Goal: Task Accomplishment & Management: Complete application form

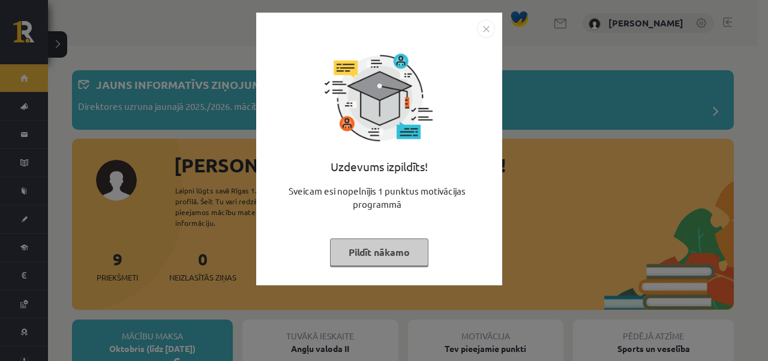
click at [401, 251] on button "Pildīt nākamo" at bounding box center [379, 252] width 98 height 28
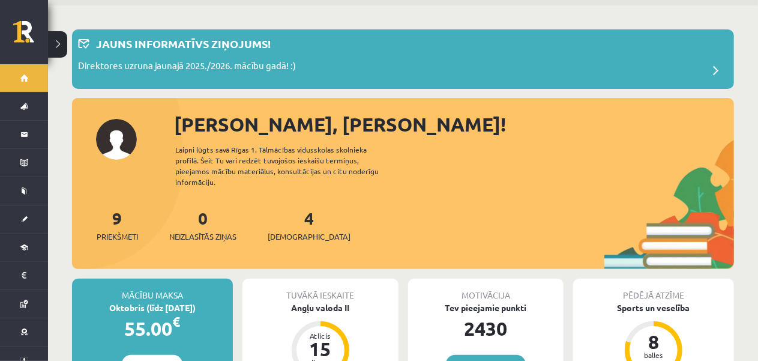
scroll to position [60, 0]
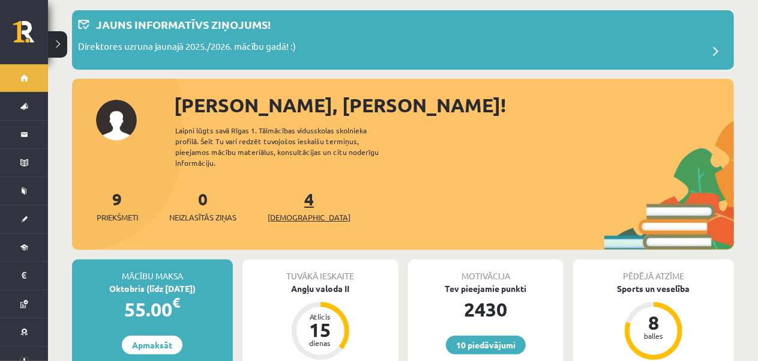
click at [294, 195] on link "4 Ieskaites" at bounding box center [309, 205] width 83 height 35
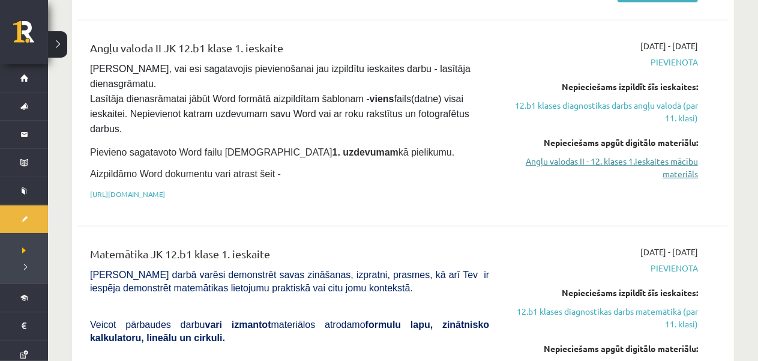
scroll to position [540, 0]
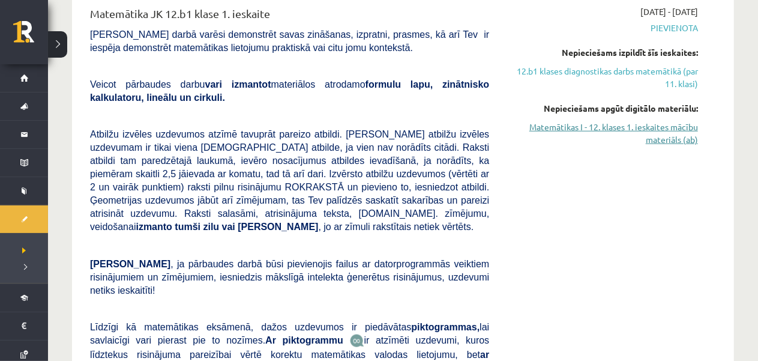
click at [626, 123] on link "Matemātikas I - 12. klases 1. ieskaites mācību materiāls (ab)" at bounding box center [602, 133] width 191 height 25
drag, startPoint x: 595, startPoint y: 121, endPoint x: 452, endPoint y: 55, distance: 157.3
click at [595, 121] on link "Matemātikas I - 12. klases 1. ieskaites mācību materiāls (ab)" at bounding box center [602, 133] width 191 height 25
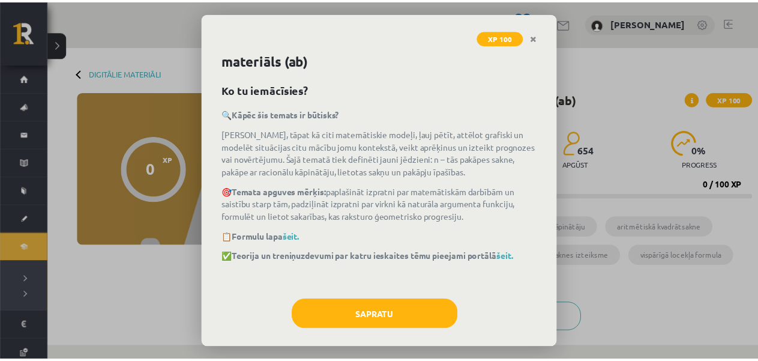
scroll to position [28, 0]
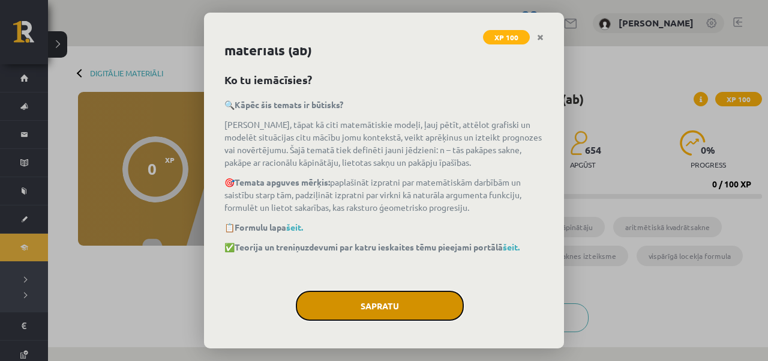
click at [406, 315] on button "Sapratu" at bounding box center [380, 305] width 168 height 30
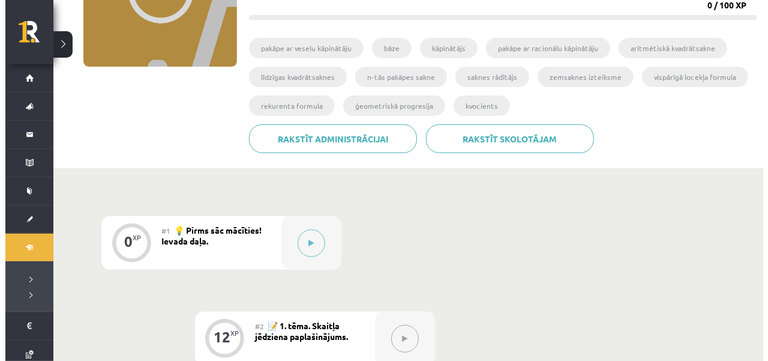
scroll to position [180, 0]
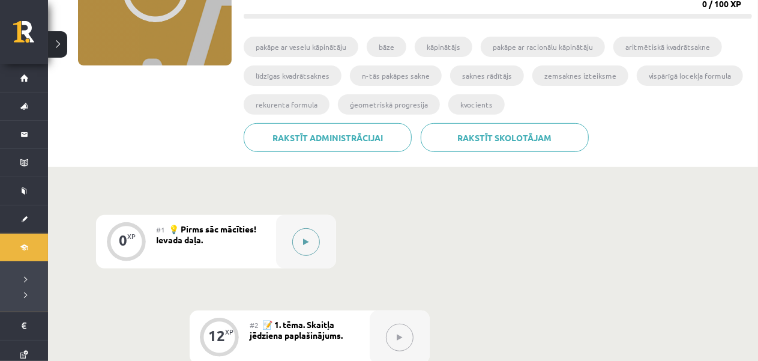
click at [316, 247] on button at bounding box center [306, 242] width 28 height 28
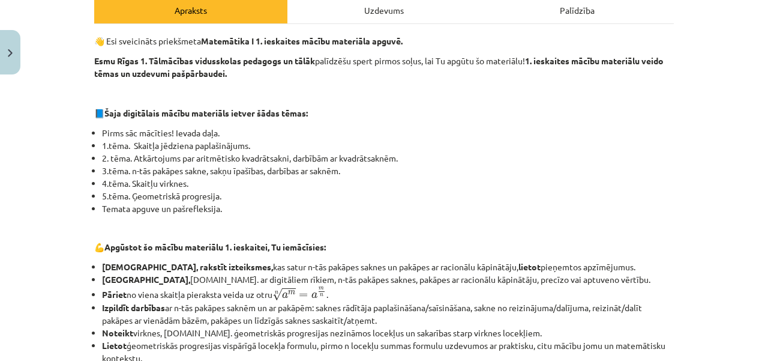
scroll to position [604, 0]
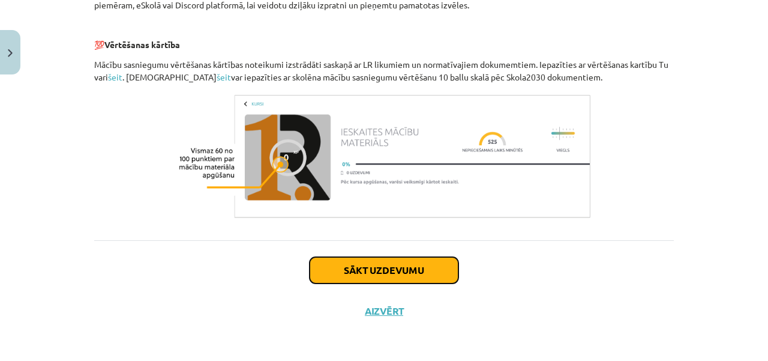
click at [358, 272] on button "Sākt uzdevumu" at bounding box center [384, 270] width 149 height 26
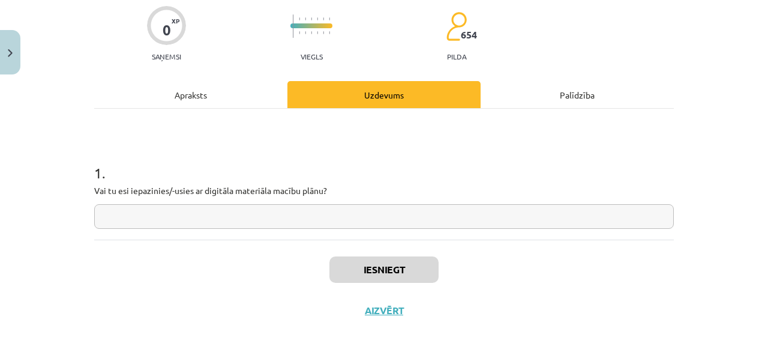
scroll to position [30, 0]
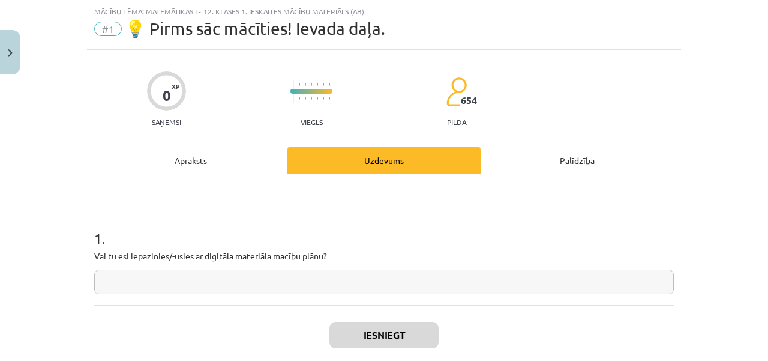
click at [330, 282] on input "text" at bounding box center [384, 281] width 580 height 25
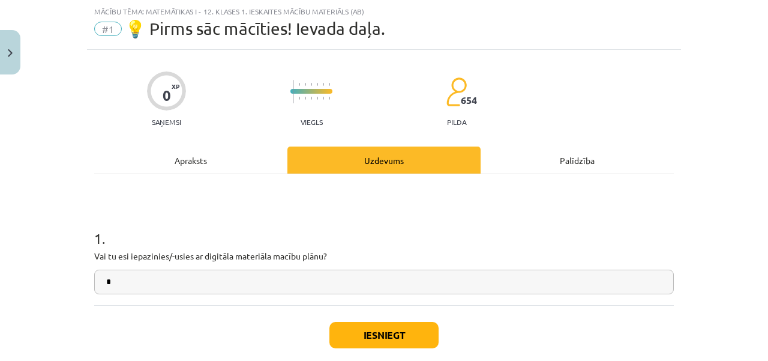
type input "*"
click at [384, 341] on button "Iesniegt" at bounding box center [383, 335] width 109 height 26
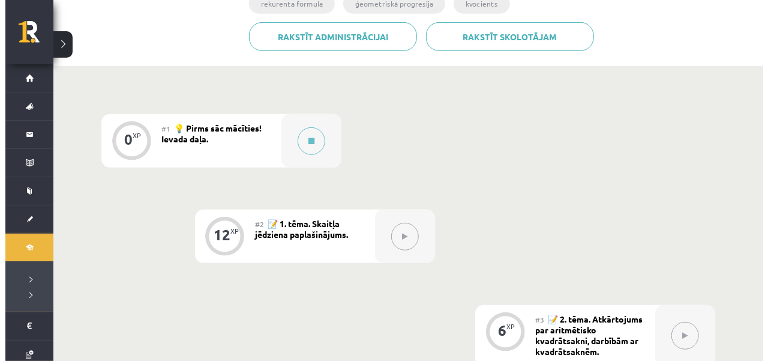
scroll to position [300, 0]
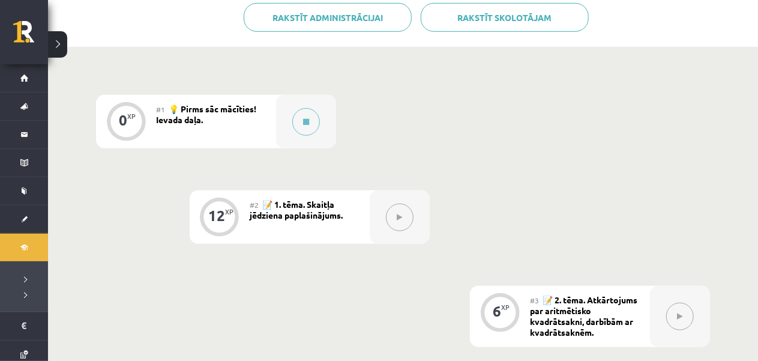
click at [400, 233] on div at bounding box center [400, 216] width 60 height 53
click at [311, 122] on button at bounding box center [306, 122] width 28 height 28
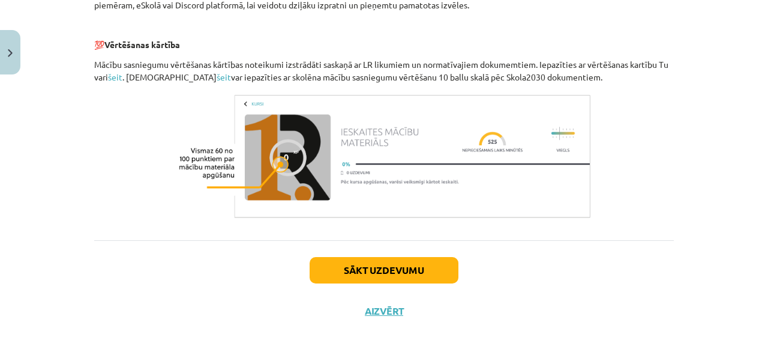
click at [391, 291] on div "Sākt uzdevumu Aizvērt" at bounding box center [384, 282] width 580 height 84
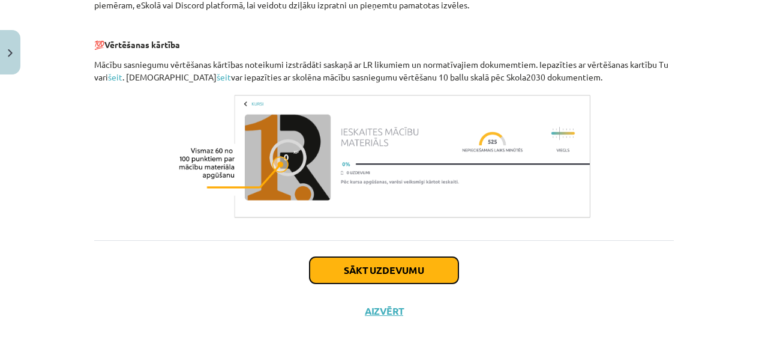
click at [392, 276] on button "Sākt uzdevumu" at bounding box center [384, 270] width 149 height 26
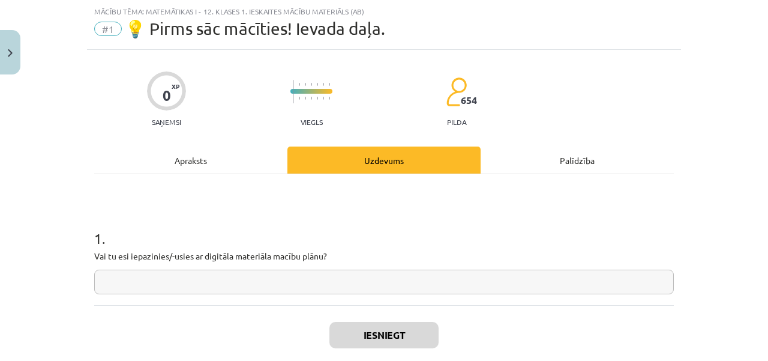
scroll to position [30, 0]
click at [388, 298] on div "1 . Vai tu esi iepazinies/-usies ar digitāla materiāla macību plānu?" at bounding box center [384, 239] width 580 height 131
click at [386, 287] on input "text" at bounding box center [384, 281] width 580 height 25
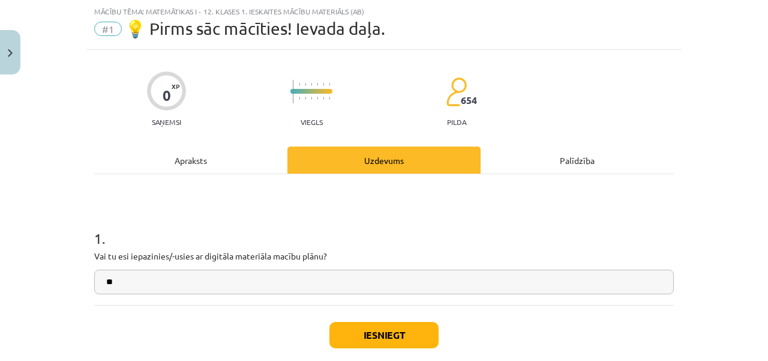
type input "**"
click at [395, 335] on button "Iesniegt" at bounding box center [383, 335] width 109 height 26
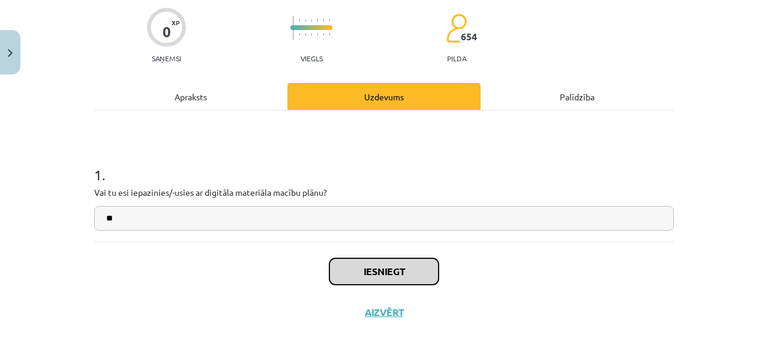
scroll to position [95, 0]
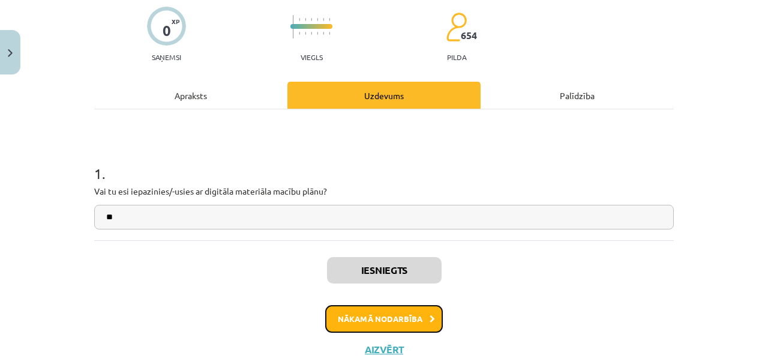
click at [396, 316] on button "Nākamā nodarbība" at bounding box center [384, 319] width 118 height 28
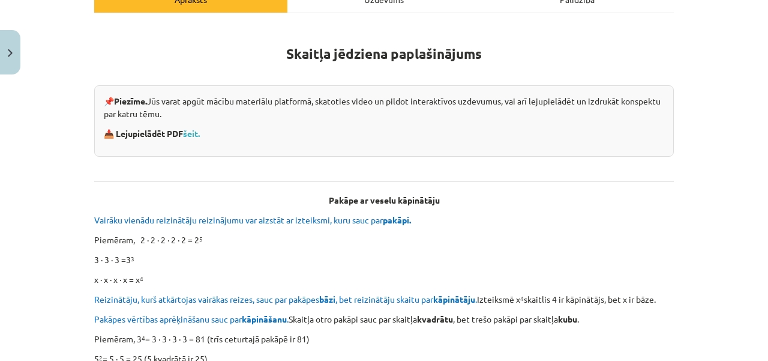
scroll to position [210, 0]
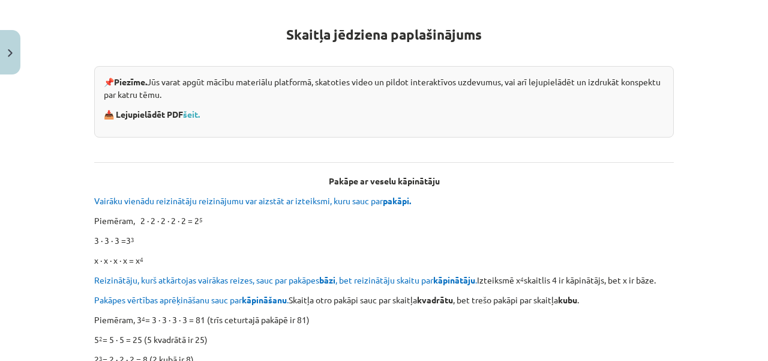
click at [197, 119] on div "📌 Piezīme. Jūs varat apgūt mācību materiālu platformā, skatoties video un pildo…" at bounding box center [384, 101] width 580 height 71
click at [195, 116] on link "šeit." at bounding box center [191, 114] width 17 height 11
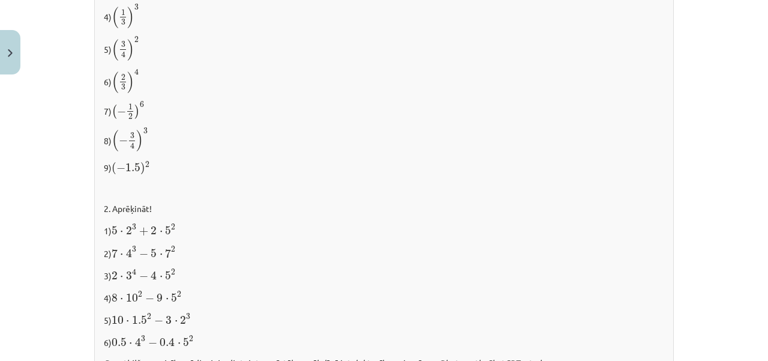
scroll to position [1342, 0]
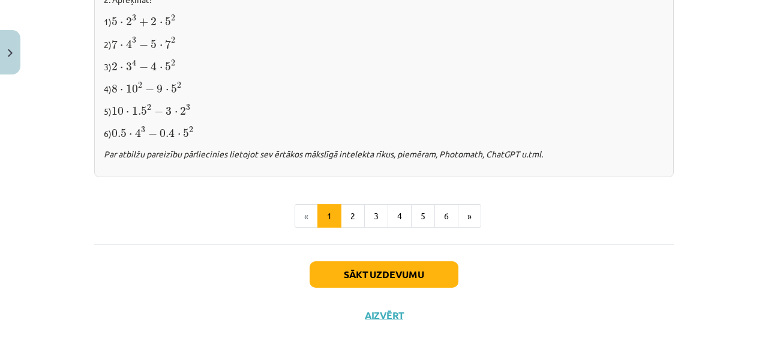
click at [326, 255] on div "Sākt uzdevumu Aizvērt" at bounding box center [384, 286] width 580 height 84
click at [327, 261] on button "Sākt uzdevumu" at bounding box center [384, 274] width 149 height 26
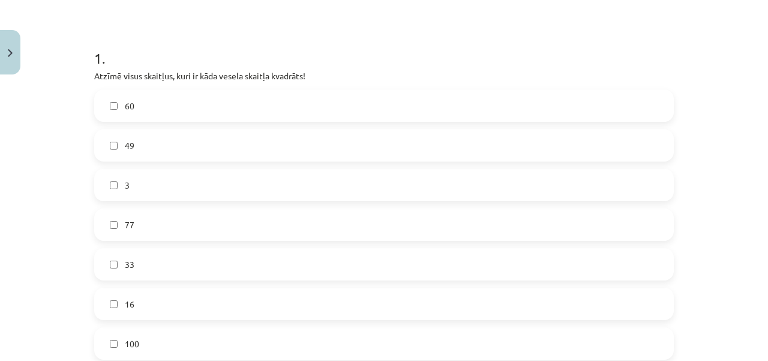
scroll to position [270, 0]
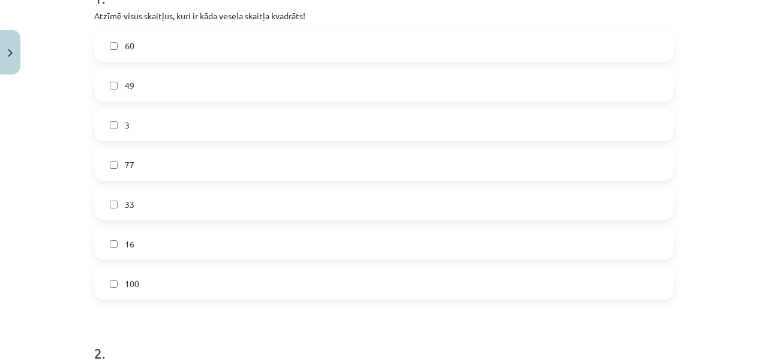
click at [200, 242] on label "16" at bounding box center [383, 244] width 577 height 30
click at [193, 281] on label "100" at bounding box center [383, 283] width 577 height 30
click at [217, 85] on label "49" at bounding box center [383, 85] width 577 height 30
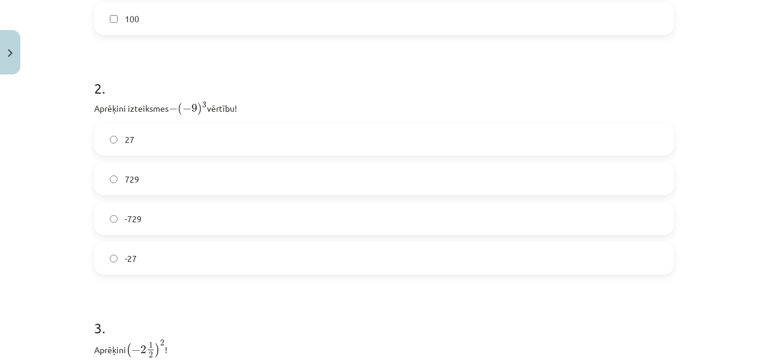
scroll to position [570, 0]
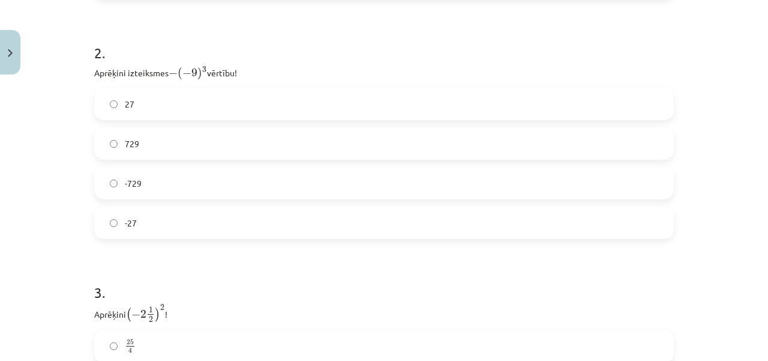
click at [272, 141] on label "729" at bounding box center [383, 143] width 577 height 30
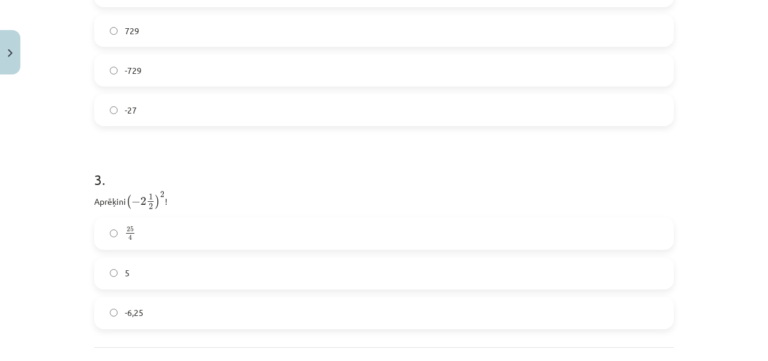
scroll to position [788, 0]
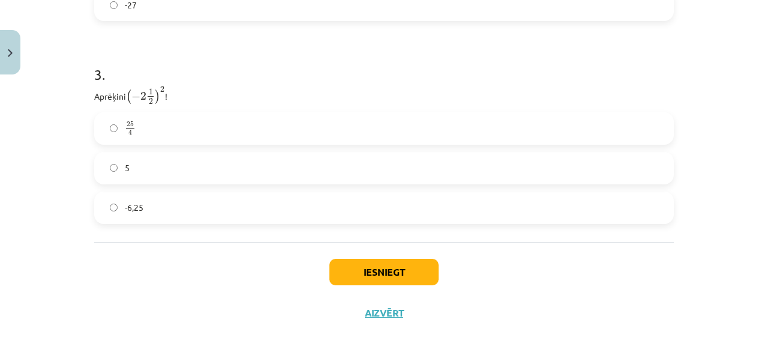
click at [310, 131] on label "25 4 25 4" at bounding box center [383, 128] width 577 height 30
click at [406, 273] on button "Iesniegt" at bounding box center [383, 272] width 109 height 26
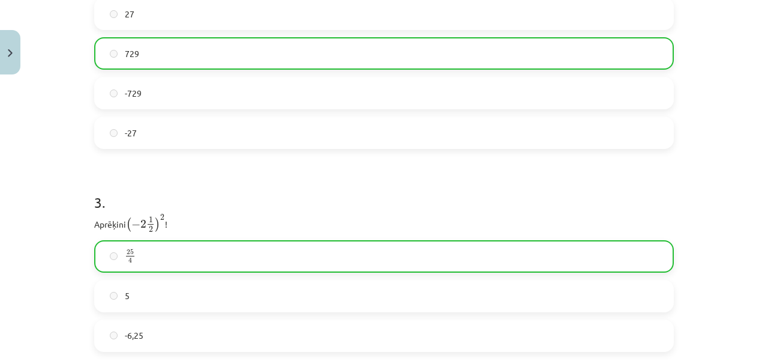
scroll to position [780, 0]
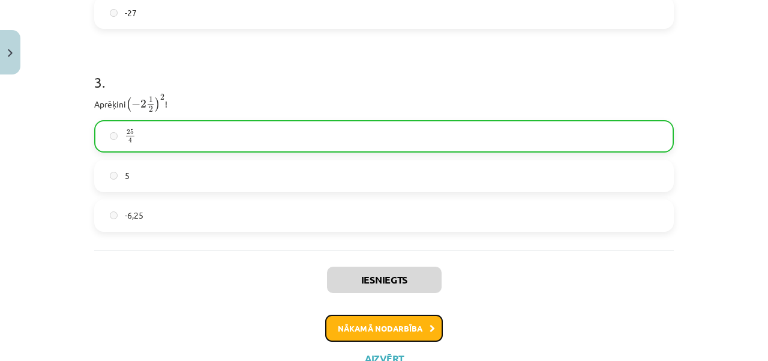
click at [430, 325] on icon at bounding box center [432, 329] width 5 height 8
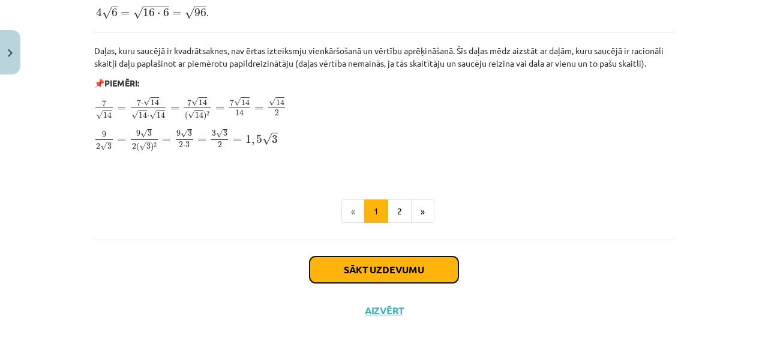
click at [394, 259] on button "Sākt uzdevumu" at bounding box center [384, 269] width 149 height 26
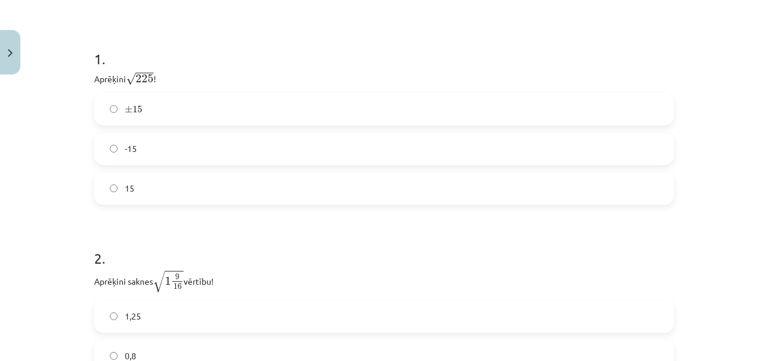
scroll to position [210, 0]
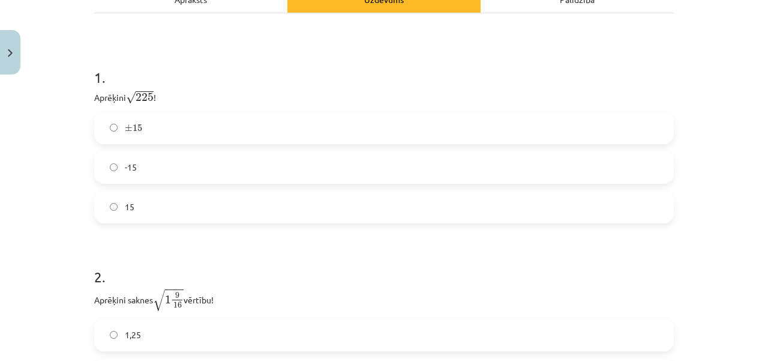
click at [379, 226] on form "1 . Aprēķini √ 225 225 ! ± 15 ± 15 -15 15 2 . Aprēķini saknes √ 1 9 16 1 9 16 v…" at bounding box center [384, 219] width 580 height 343
click at [371, 209] on label "15" at bounding box center [383, 207] width 577 height 30
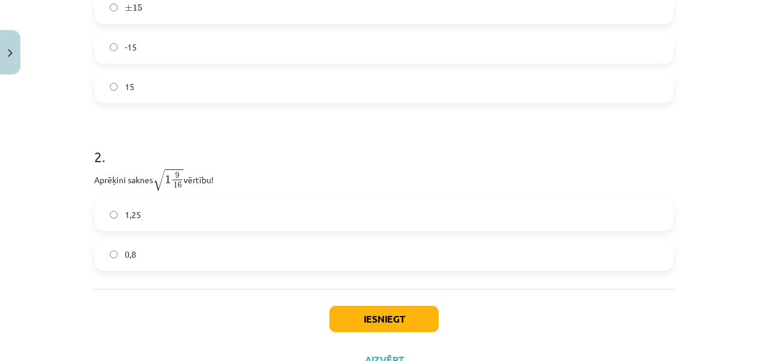
scroll to position [330, 0]
click at [310, 224] on label "1,25" at bounding box center [383, 215] width 577 height 30
click at [397, 317] on button "Iesniegt" at bounding box center [383, 318] width 109 height 26
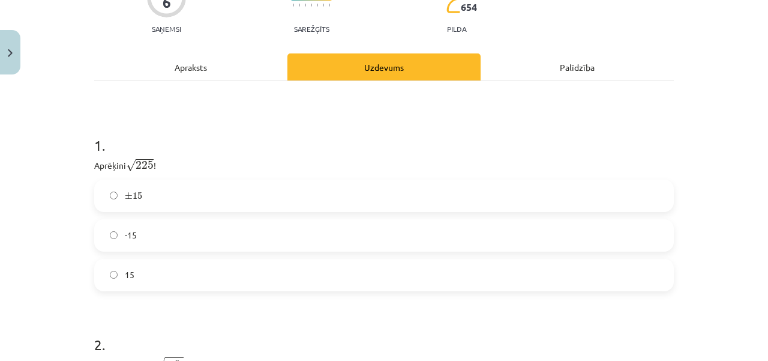
scroll to position [180, 0]
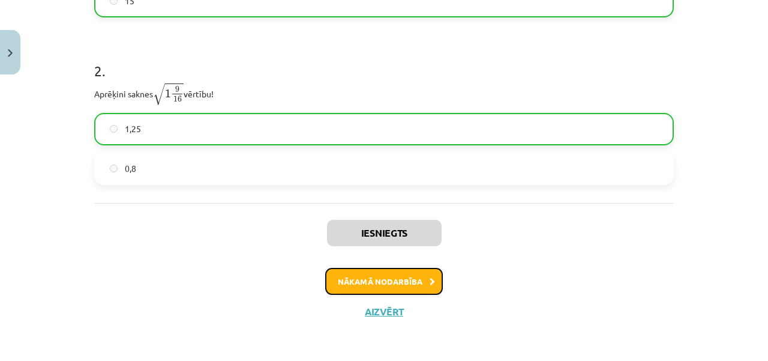
click at [397, 271] on button "Nākamā nodarbība" at bounding box center [384, 282] width 118 height 28
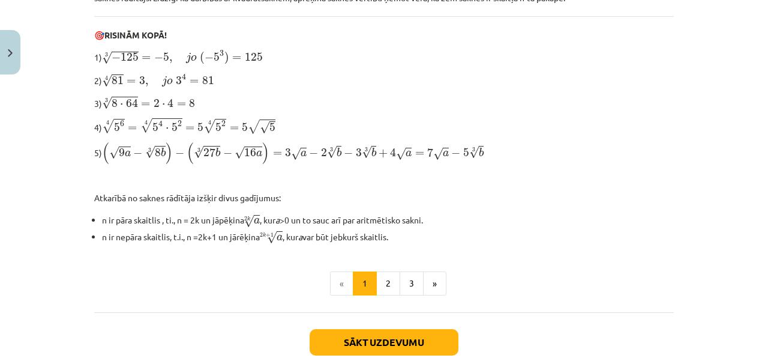
scroll to position [399, 0]
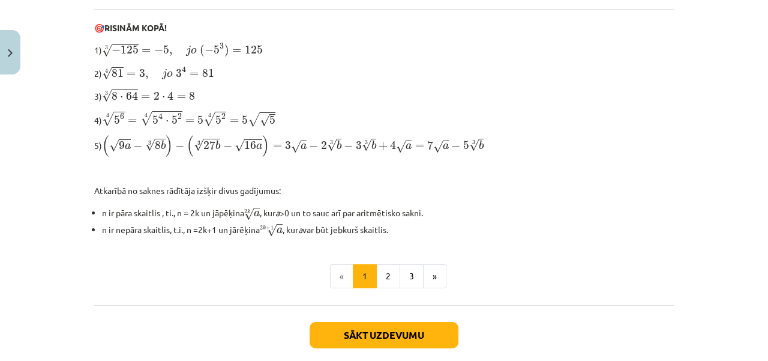
click at [390, 316] on div "Sākt uzdevumu Aizvērt" at bounding box center [384, 347] width 580 height 84
click at [390, 322] on button "Sākt uzdevumu" at bounding box center [384, 335] width 149 height 26
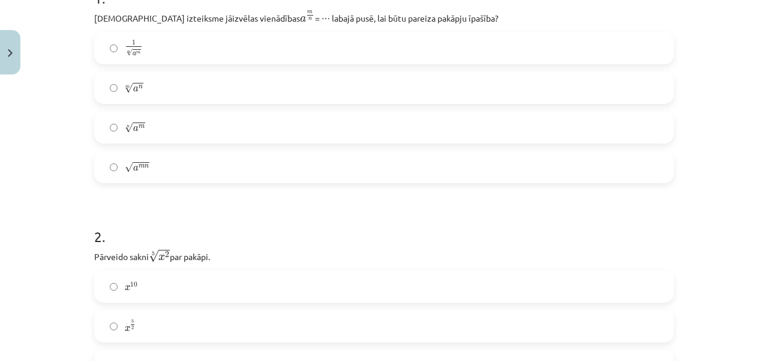
scroll to position [184, 0]
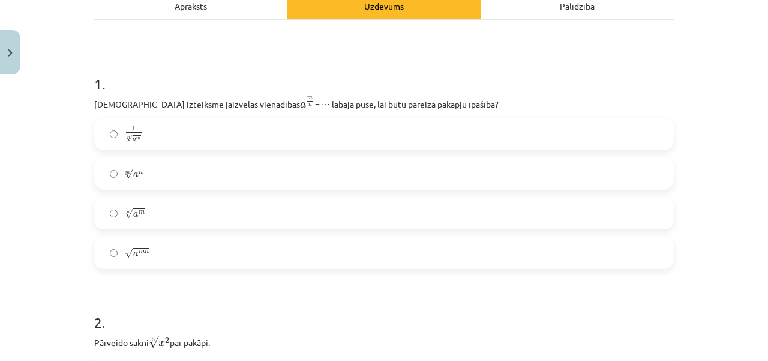
click at [284, 248] on label "√ a m n a m n" at bounding box center [383, 253] width 577 height 30
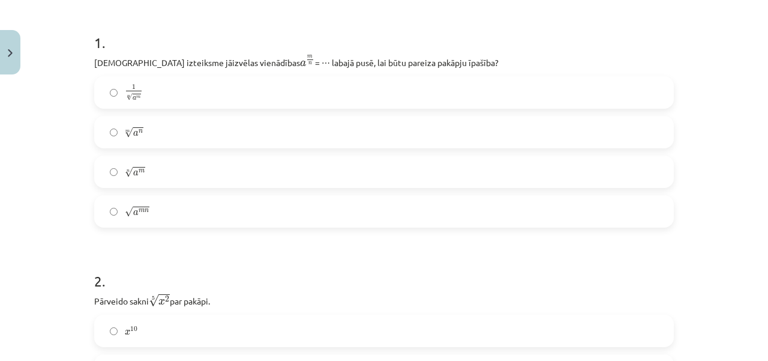
scroll to position [244, 0]
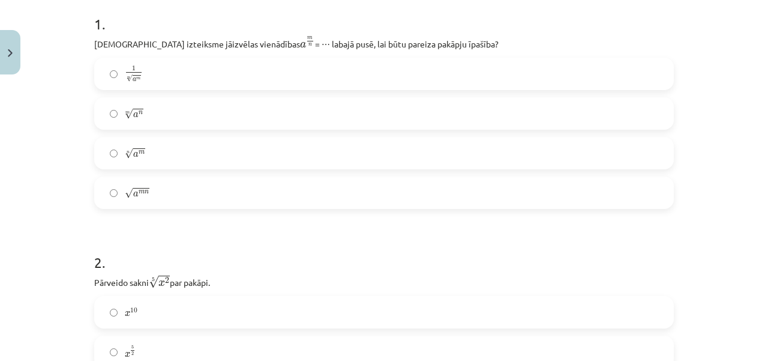
click at [288, 160] on label "n √ a m a m n" at bounding box center [383, 153] width 577 height 30
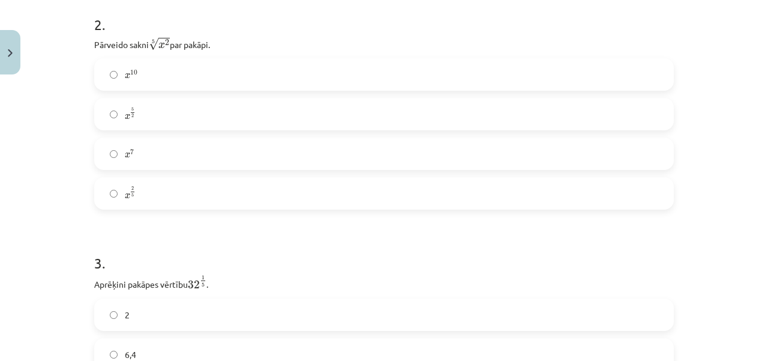
scroll to position [484, 0]
click at [200, 187] on label "x 2 5 x 2 5" at bounding box center [383, 191] width 577 height 30
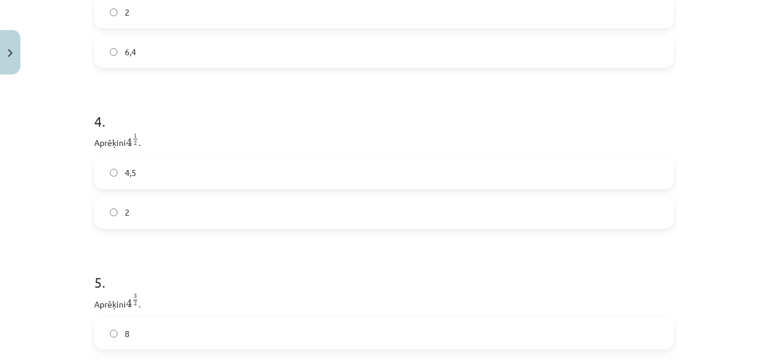
scroll to position [724, 0]
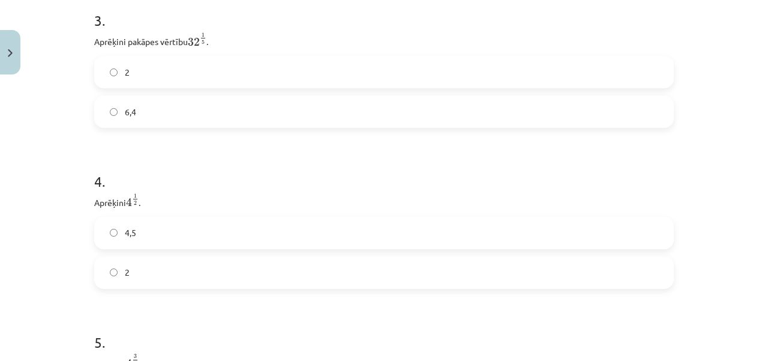
click at [294, 80] on label "2" at bounding box center [383, 72] width 577 height 30
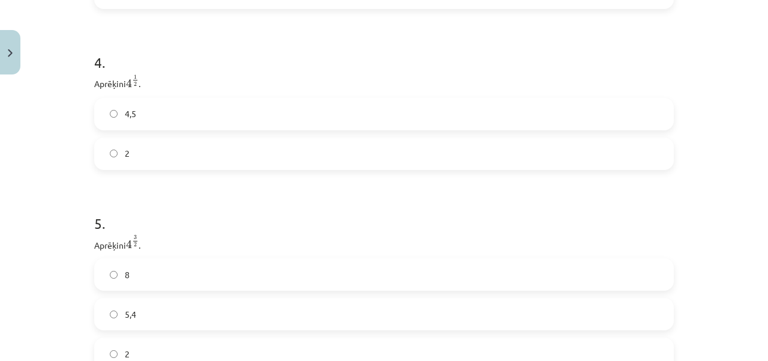
scroll to position [844, 0]
click at [293, 124] on label "4,5" at bounding box center [383, 113] width 577 height 30
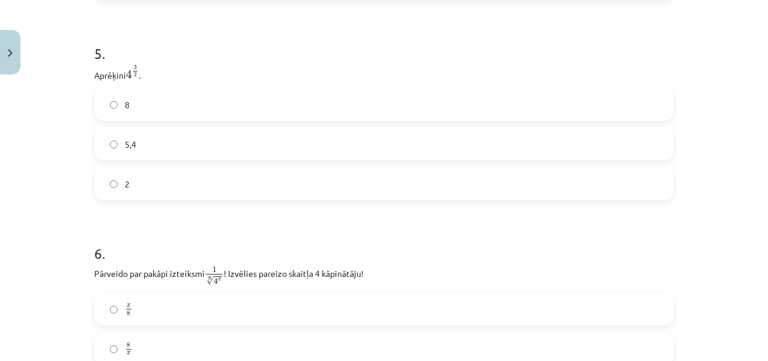
scroll to position [1024, 0]
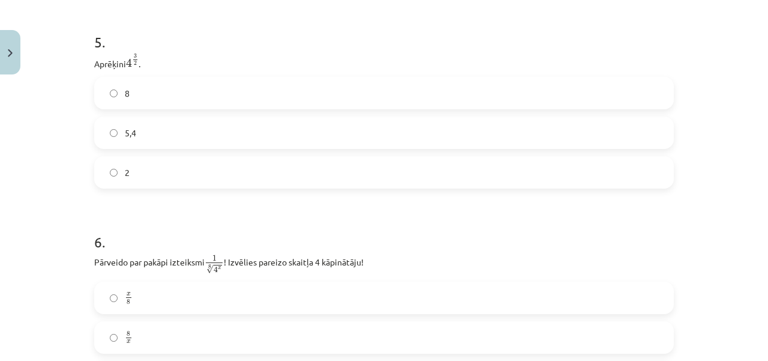
click at [203, 108] on label "8" at bounding box center [383, 93] width 577 height 30
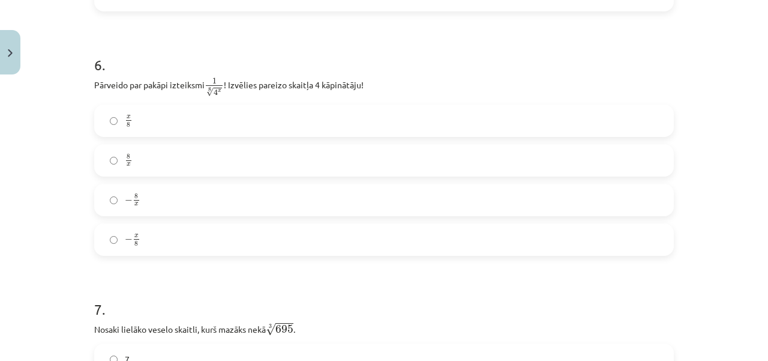
scroll to position [1204, 0]
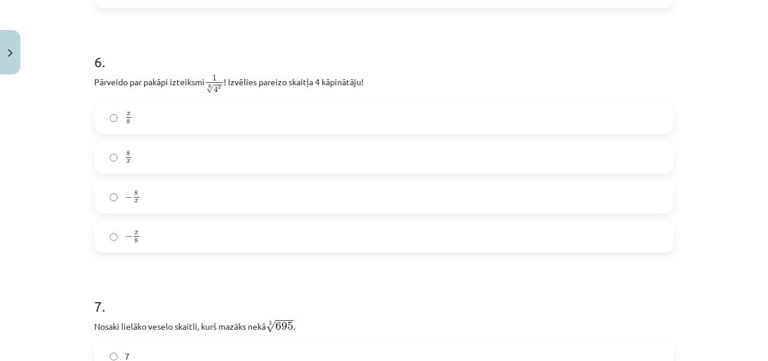
click at [286, 121] on label "x 8 x 8" at bounding box center [383, 118] width 577 height 30
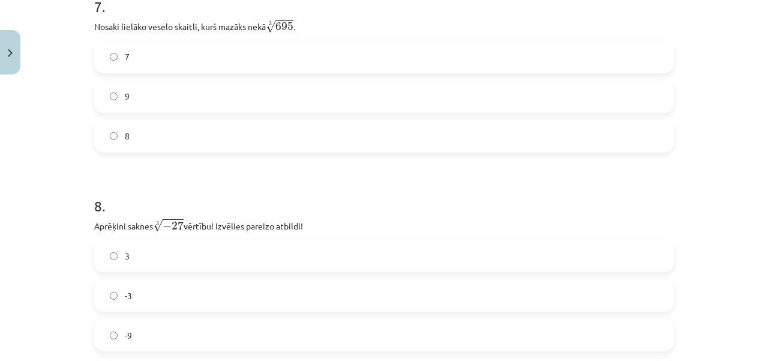
scroll to position [1504, 0]
click at [244, 137] on label "8" at bounding box center [383, 136] width 577 height 30
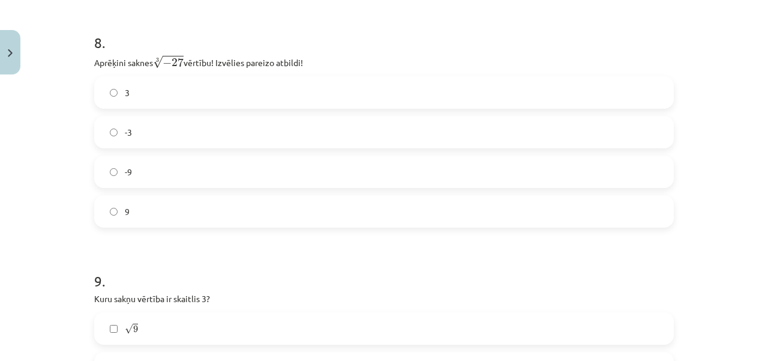
scroll to position [1684, 0]
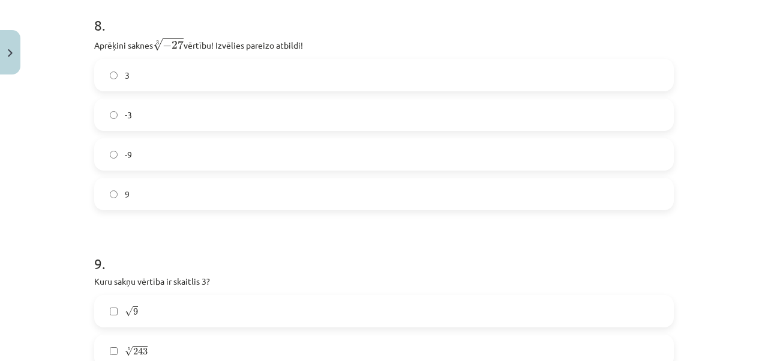
drag, startPoint x: 464, startPoint y: 123, endPoint x: 464, endPoint y: 130, distance: 6.6
click at [464, 130] on label "-3" at bounding box center [383, 115] width 577 height 30
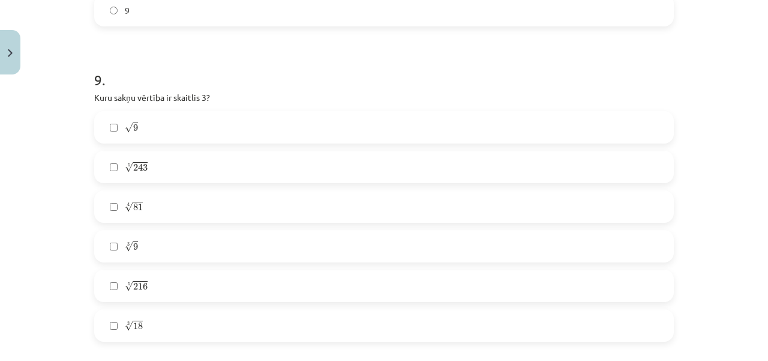
scroll to position [1924, 0]
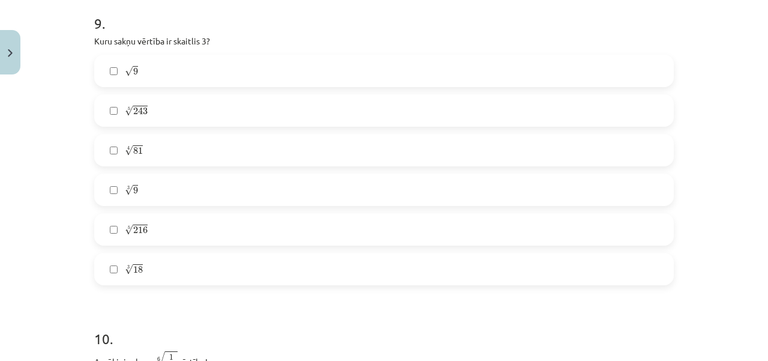
click at [413, 85] on label "√ 9 9" at bounding box center [383, 71] width 577 height 30
click at [223, 214] on div "√ 9 9 5 √ 243 243 5 4 √ 81 81 4 3 √ 9 9 3 5 √ 216 216 5 3 √ 18 18 3" at bounding box center [384, 170] width 580 height 230
click at [221, 201] on label "3 √ 9 9 3" at bounding box center [383, 190] width 577 height 30
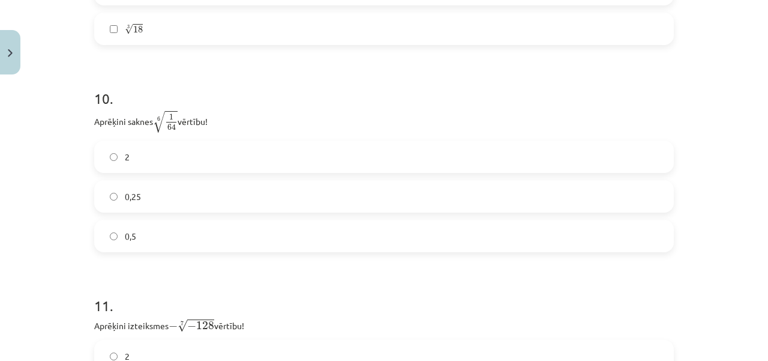
scroll to position [2224, 0]
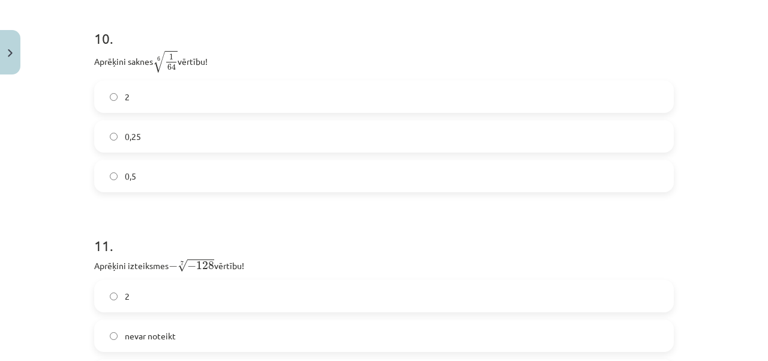
click at [179, 190] on label "0,5" at bounding box center [383, 176] width 577 height 30
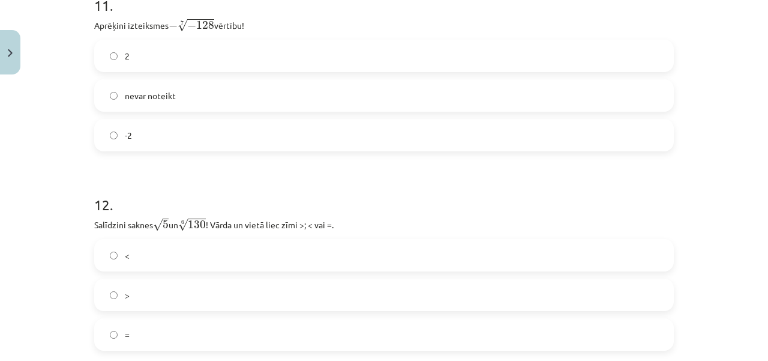
scroll to position [2404, 0]
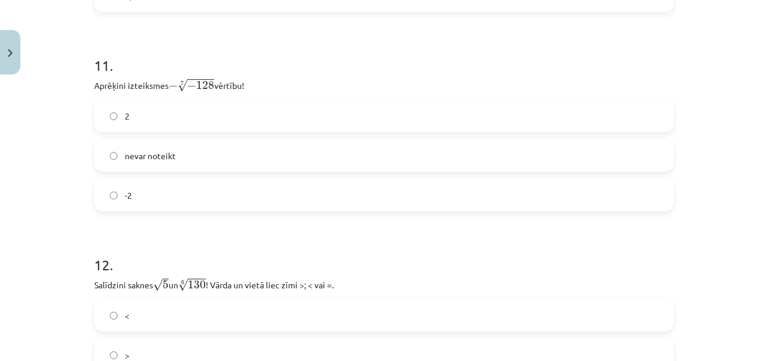
click at [256, 163] on label "nevar noteikt" at bounding box center [383, 155] width 577 height 30
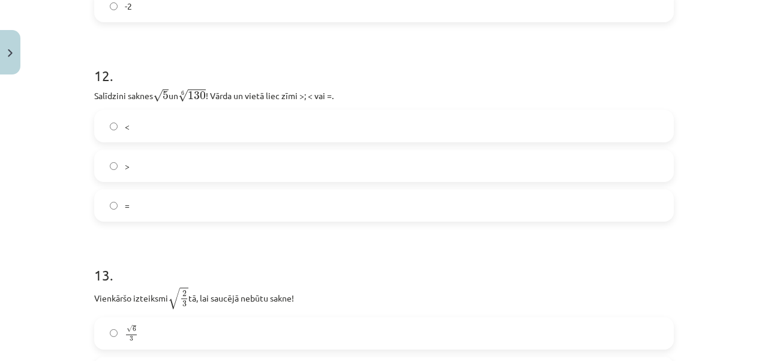
scroll to position [2645, 0]
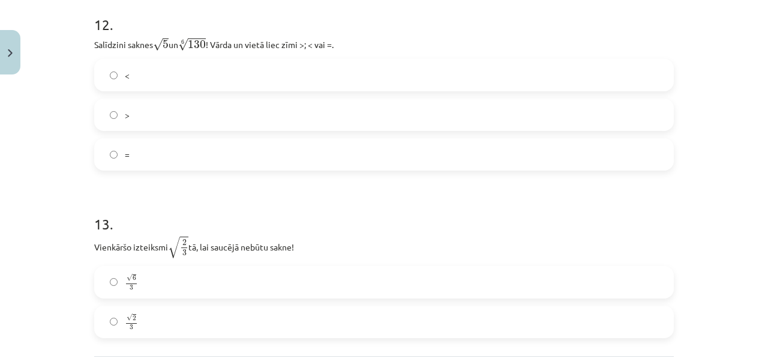
click at [200, 127] on label ">" at bounding box center [383, 115] width 577 height 30
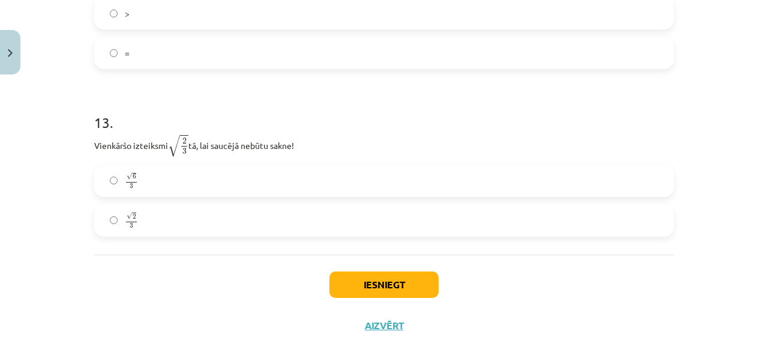
scroll to position [2765, 0]
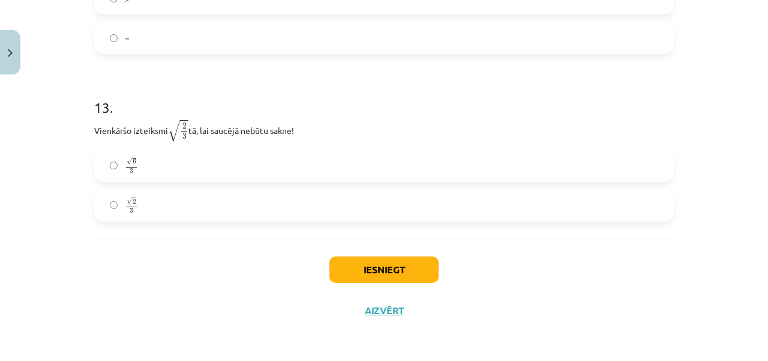
click at [386, 151] on label "√ 6 3 6 3" at bounding box center [383, 166] width 577 height 30
click at [376, 273] on button "Iesniegt" at bounding box center [383, 269] width 109 height 26
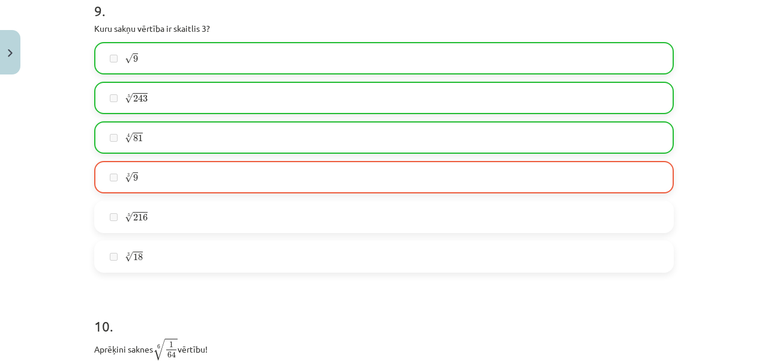
scroll to position [1920, 0]
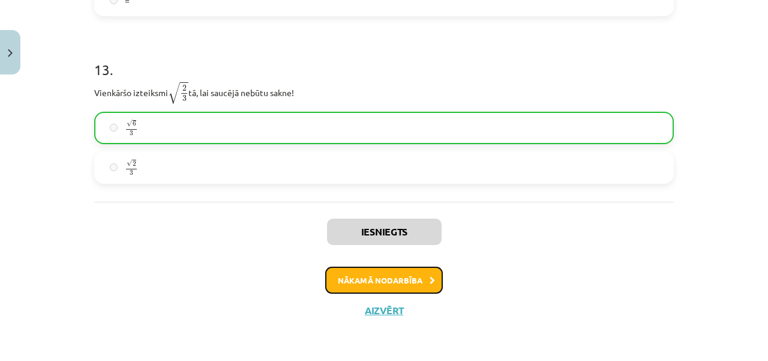
click at [371, 286] on button "Nākamā nodarbība" at bounding box center [384, 280] width 118 height 28
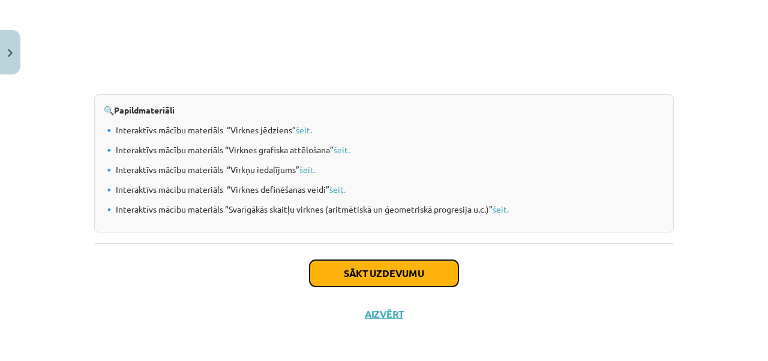
click at [364, 272] on button "Sākt uzdevumu" at bounding box center [384, 273] width 149 height 26
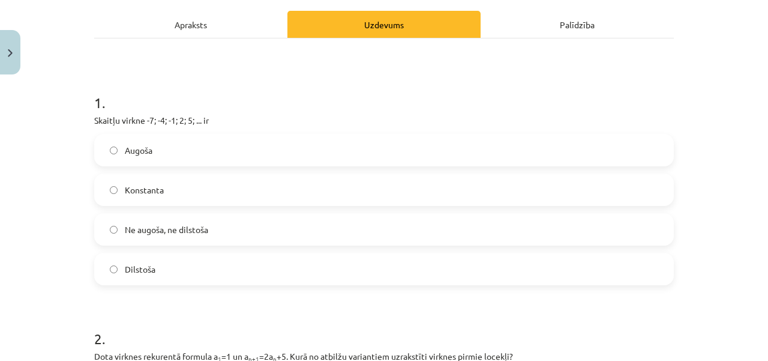
scroll to position [180, 0]
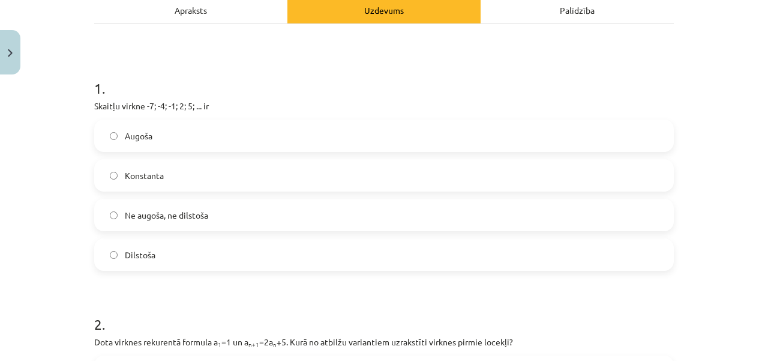
click at [475, 143] on label "Augoša" at bounding box center [383, 136] width 577 height 30
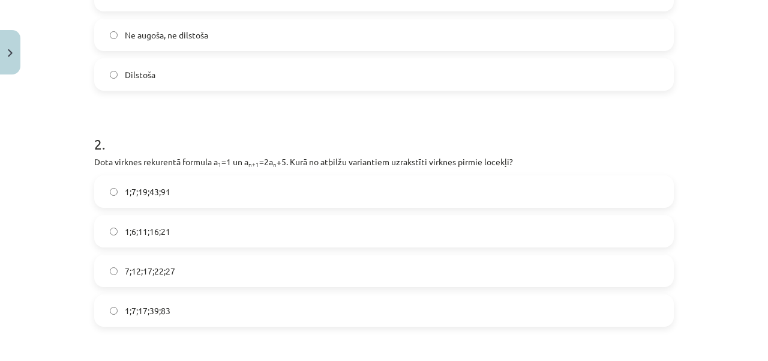
scroll to position [420, 0]
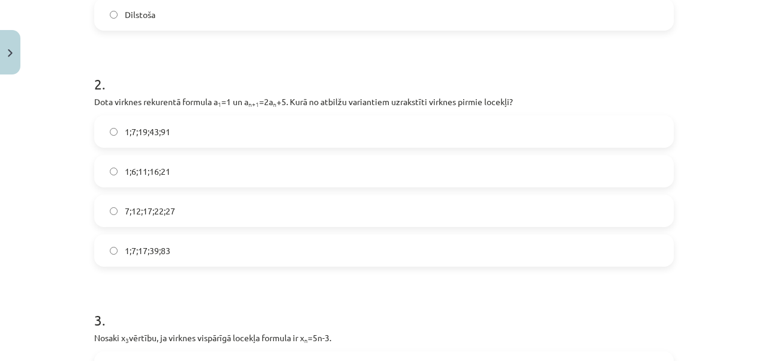
click at [208, 130] on label "1;7;19;43;91" at bounding box center [383, 131] width 577 height 30
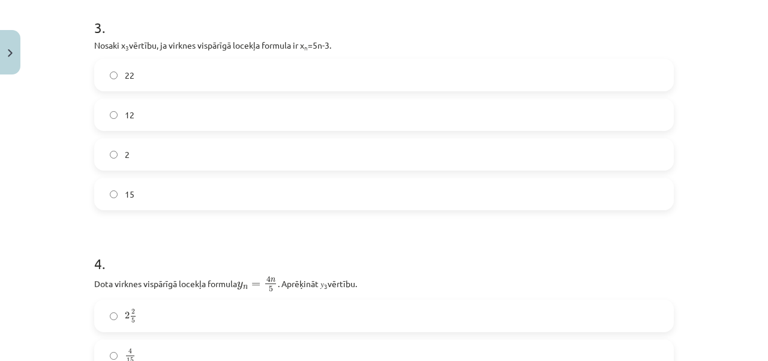
scroll to position [720, 0]
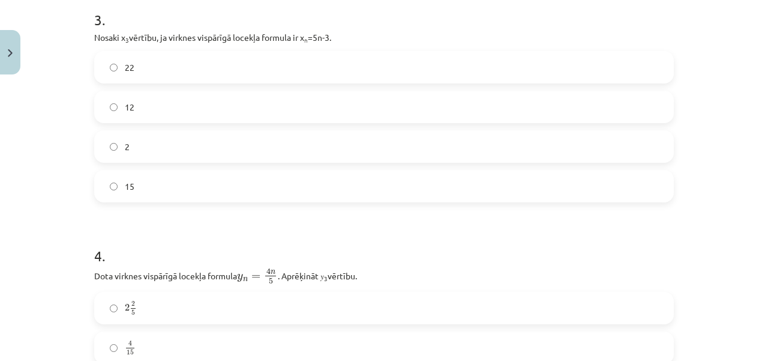
click at [320, 101] on label "12" at bounding box center [383, 107] width 577 height 30
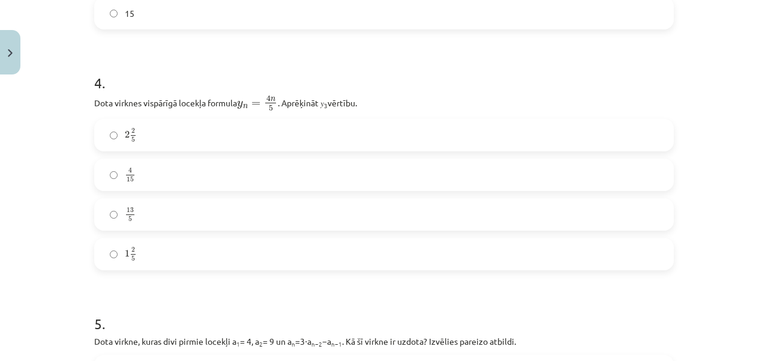
scroll to position [960, 0]
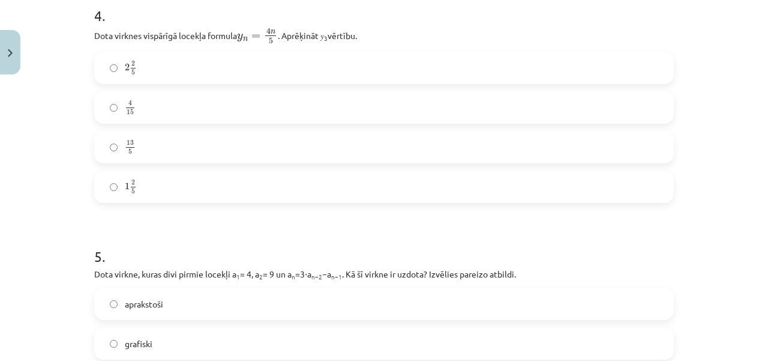
click at [198, 71] on label "2 2 5 2 2 5" at bounding box center [383, 68] width 577 height 30
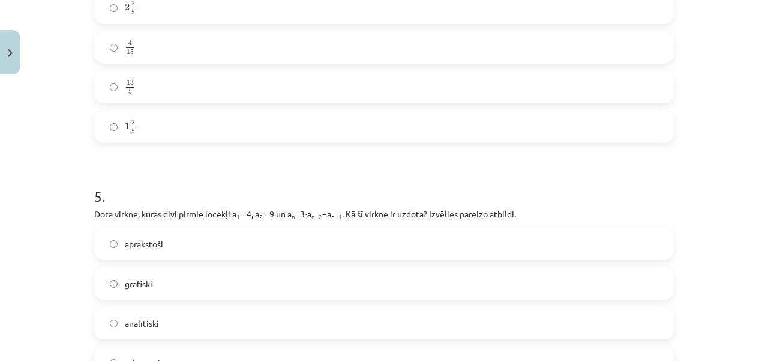
scroll to position [1140, 0]
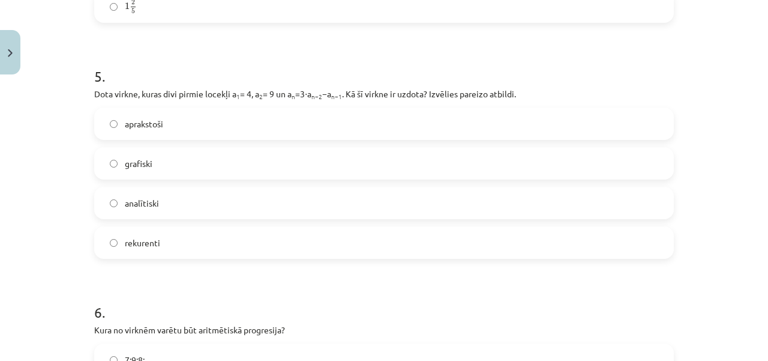
click at [595, 247] on label "rekurenti" at bounding box center [383, 242] width 577 height 30
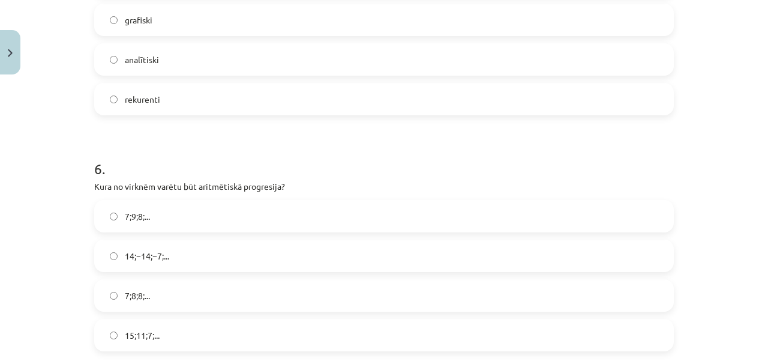
scroll to position [1380, 0]
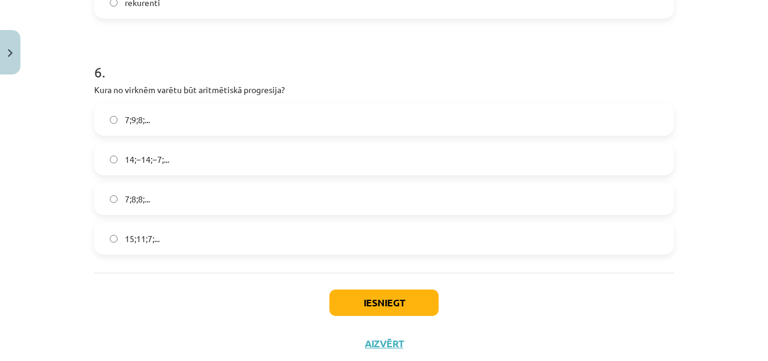
click at [236, 232] on label "15;11;7;..." at bounding box center [383, 238] width 577 height 30
click at [368, 295] on button "Iesniegt" at bounding box center [383, 302] width 109 height 26
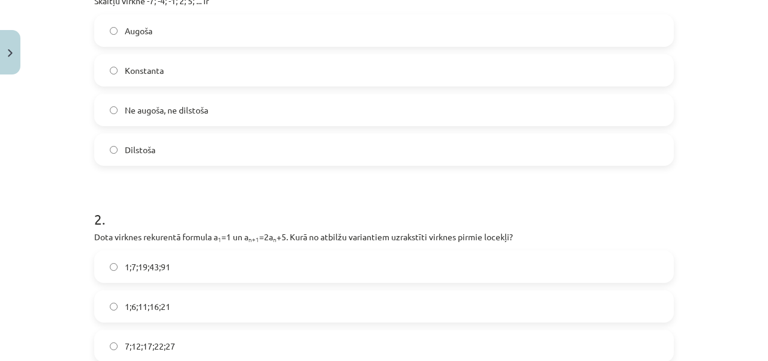
scroll to position [240, 0]
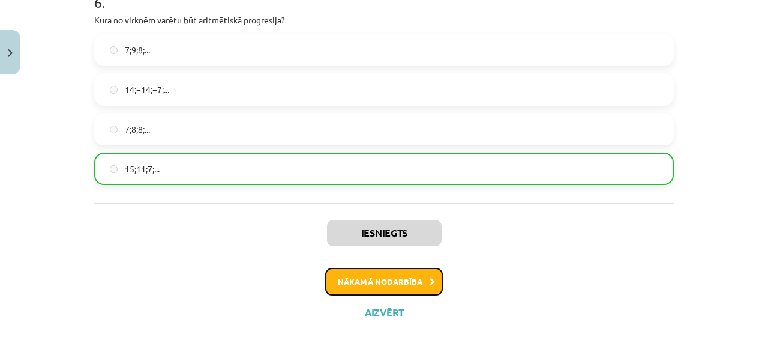
click at [408, 275] on button "Nākamā nodarbība" at bounding box center [384, 282] width 118 height 28
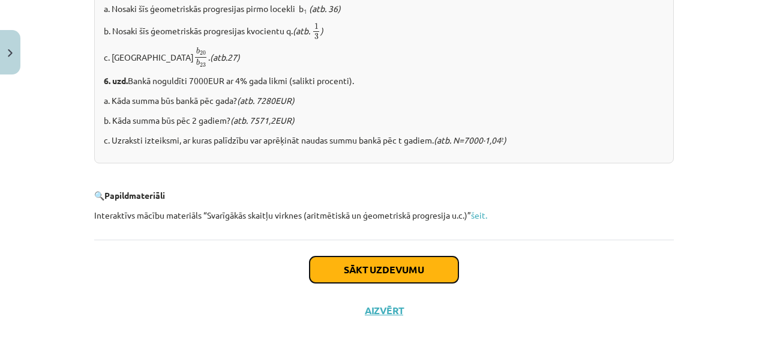
click at [398, 278] on button "Sākt uzdevumu" at bounding box center [384, 269] width 149 height 26
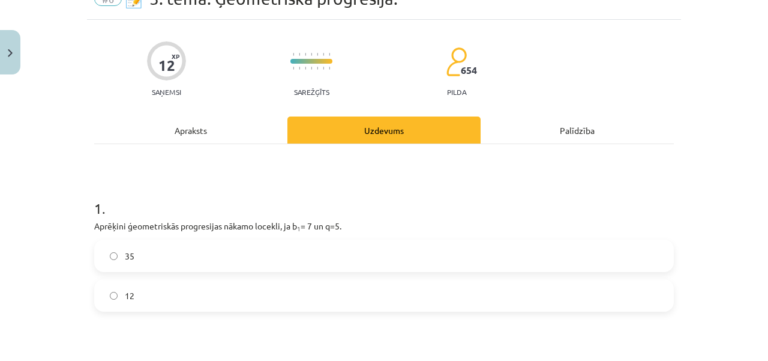
scroll to position [180, 0]
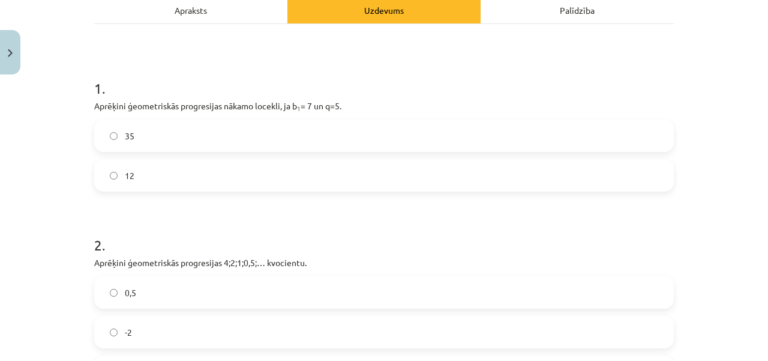
click at [196, 133] on label "35" at bounding box center [383, 136] width 577 height 30
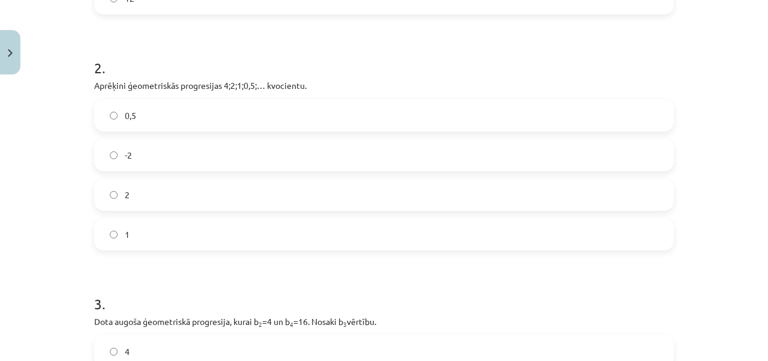
scroll to position [360, 0]
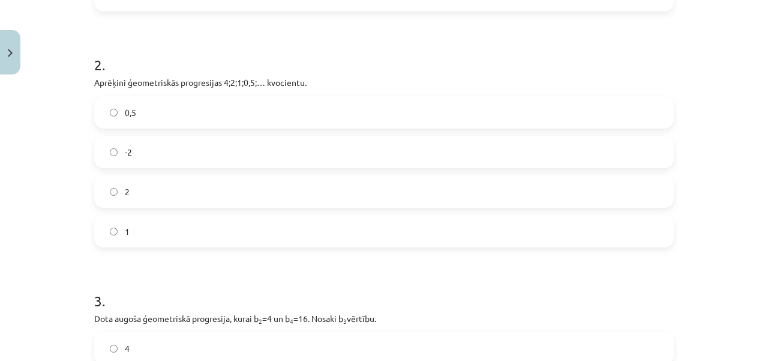
click at [220, 123] on label "0,5" at bounding box center [383, 112] width 577 height 30
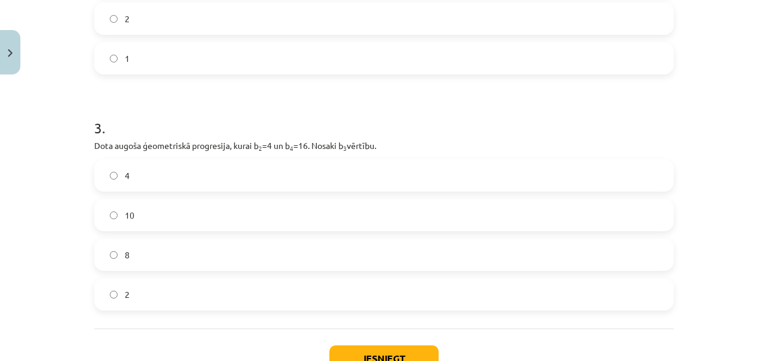
scroll to position [600, 0]
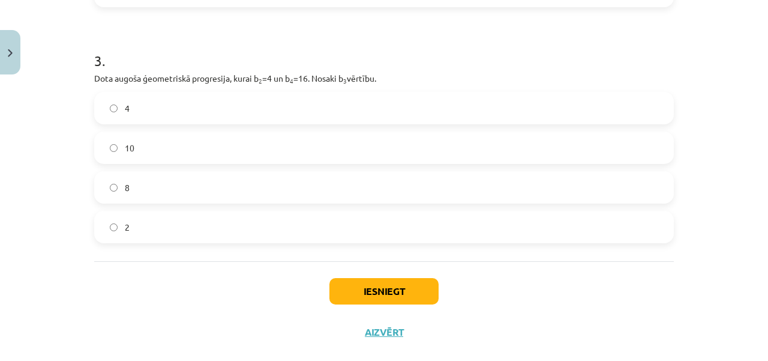
click at [211, 189] on label "8" at bounding box center [383, 187] width 577 height 30
click at [372, 289] on button "Iesniegt" at bounding box center [383, 291] width 109 height 26
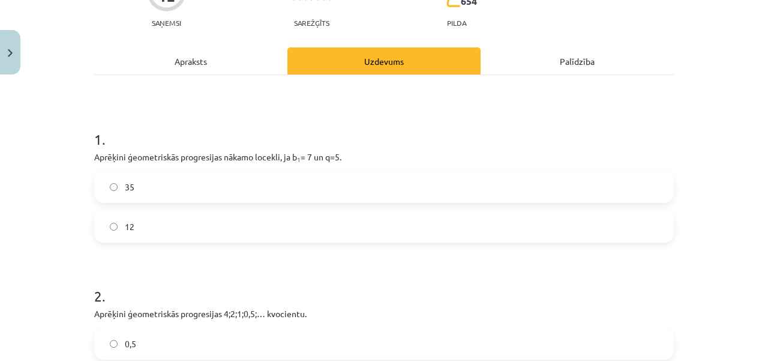
scroll to position [240, 0]
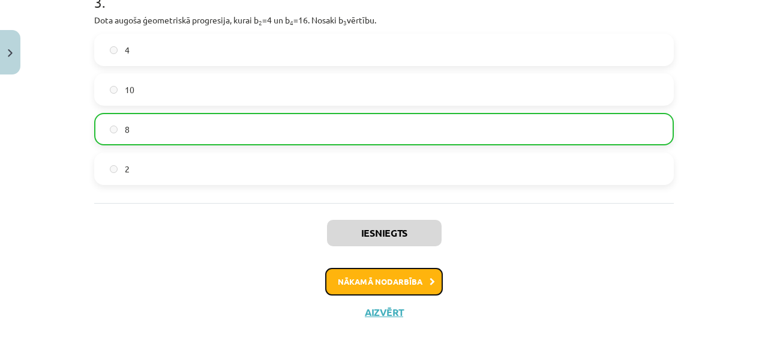
click at [357, 282] on button "Nākamā nodarbība" at bounding box center [384, 282] width 118 height 28
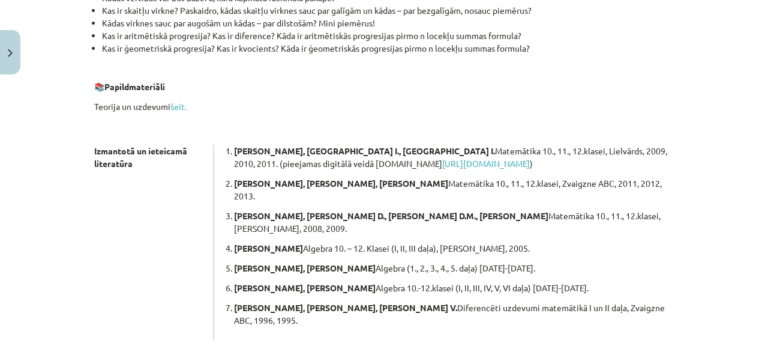
scroll to position [397, 0]
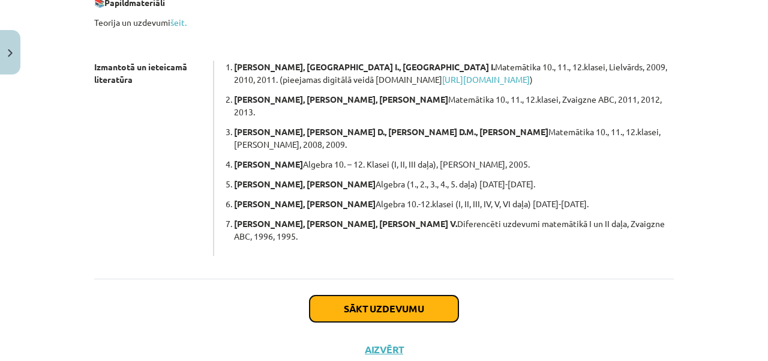
click at [358, 295] on button "Sākt uzdevumu" at bounding box center [384, 308] width 149 height 26
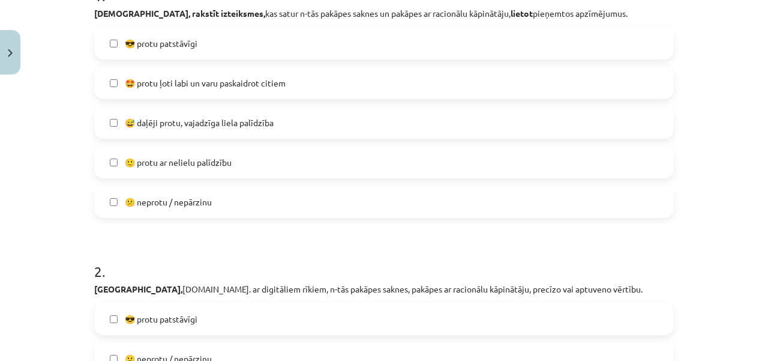
scroll to position [277, 0]
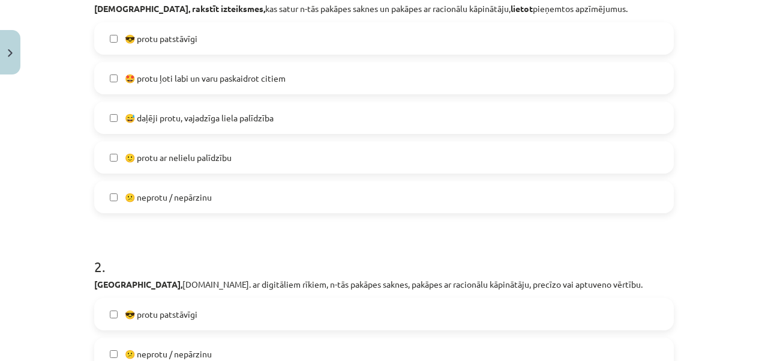
click at [298, 162] on label "🙂 protu ar nelielu palīdzību" at bounding box center [383, 157] width 577 height 30
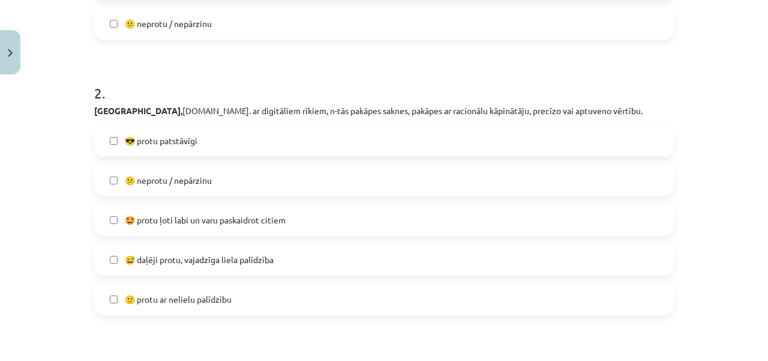
scroll to position [457, 0]
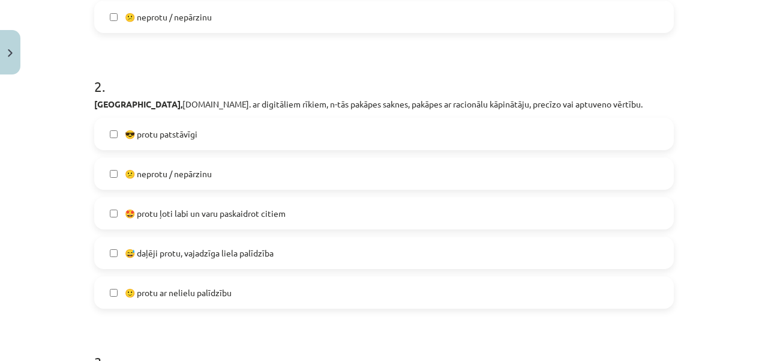
click at [242, 137] on label "😎 protu patstāvīgi" at bounding box center [383, 134] width 577 height 30
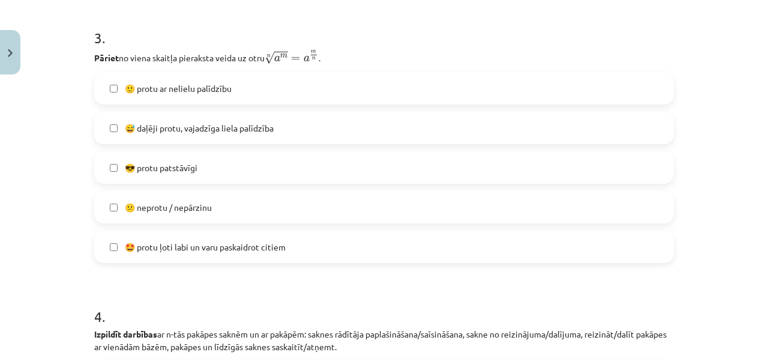
scroll to position [817, 0]
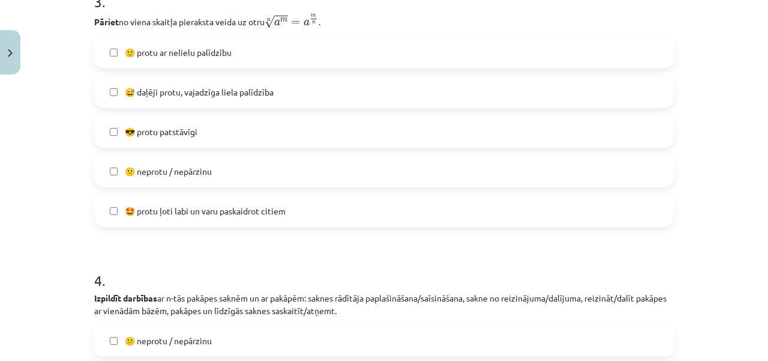
click at [251, 60] on label "🙂 protu ar nelielu palīdzību" at bounding box center [383, 52] width 577 height 30
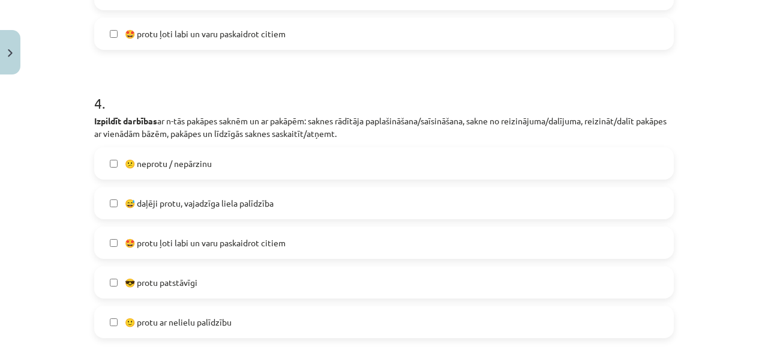
scroll to position [1057, 0]
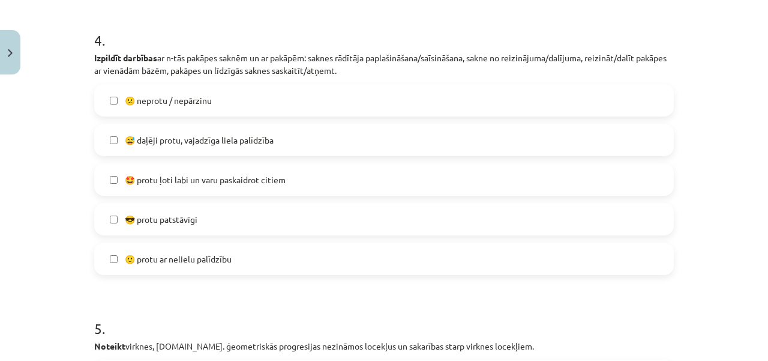
click at [222, 221] on label "😎 protu patstāvīgi" at bounding box center [383, 219] width 577 height 30
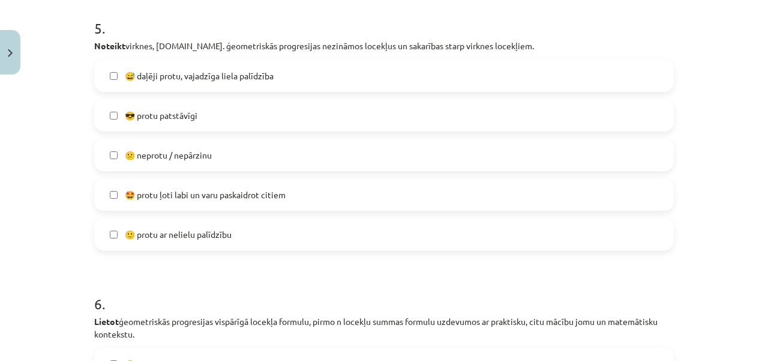
scroll to position [1657, 0]
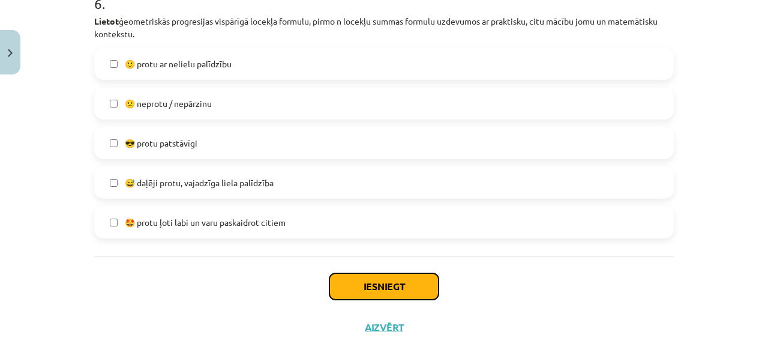
click at [382, 290] on button "Iesniegt" at bounding box center [383, 286] width 109 height 26
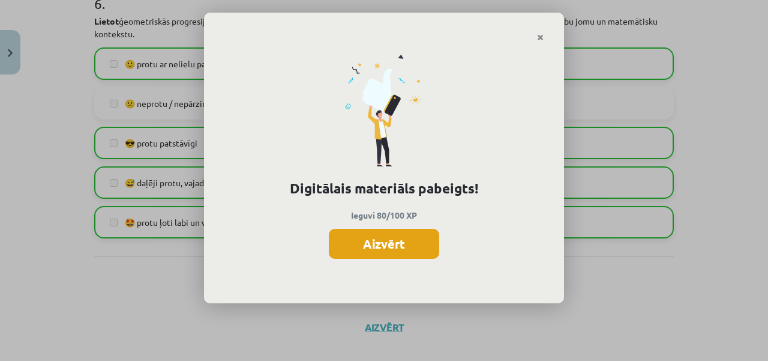
click at [362, 245] on button "Aizvērt" at bounding box center [384, 244] width 110 height 30
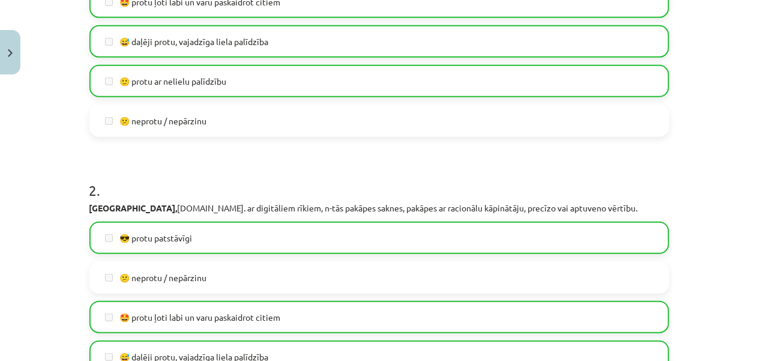
scroll to position [0, 0]
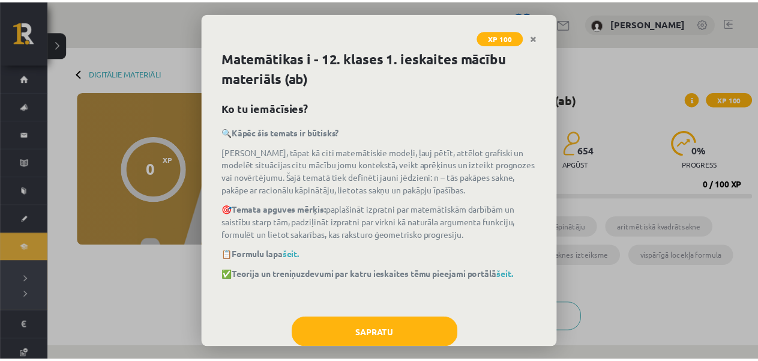
scroll to position [180, 0]
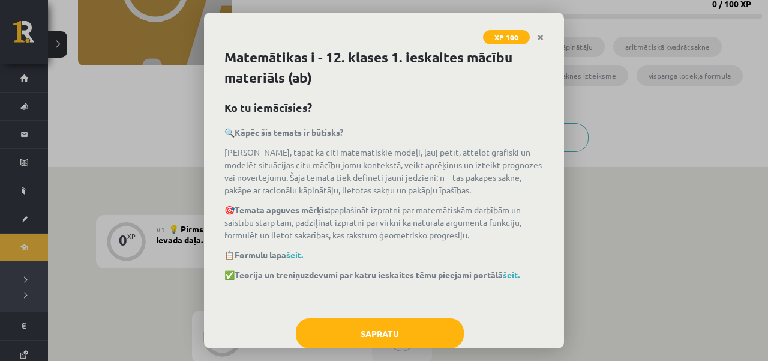
click at [533, 28] on link "Close" at bounding box center [540, 37] width 21 height 23
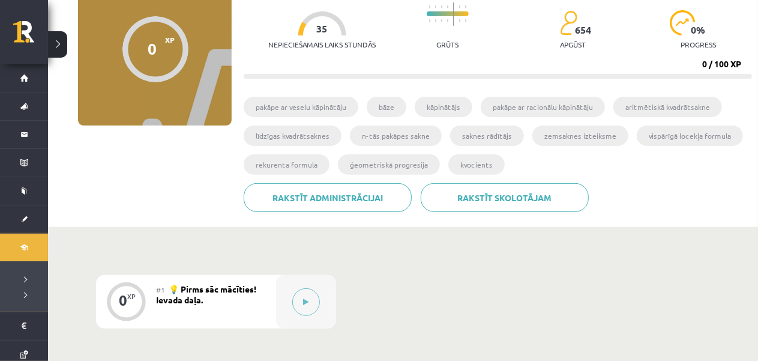
scroll to position [0, 0]
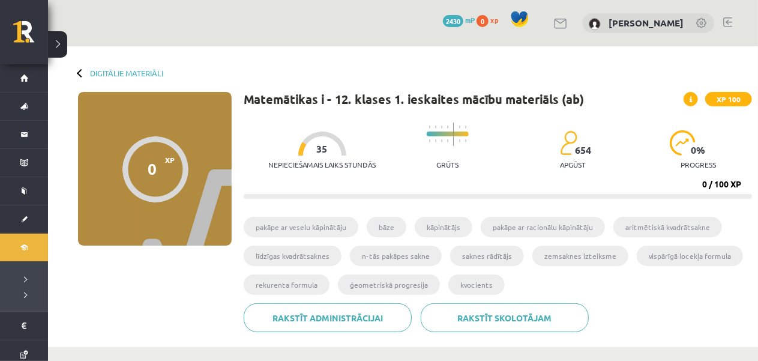
click at [179, 165] on div at bounding box center [155, 169] width 66 height 66
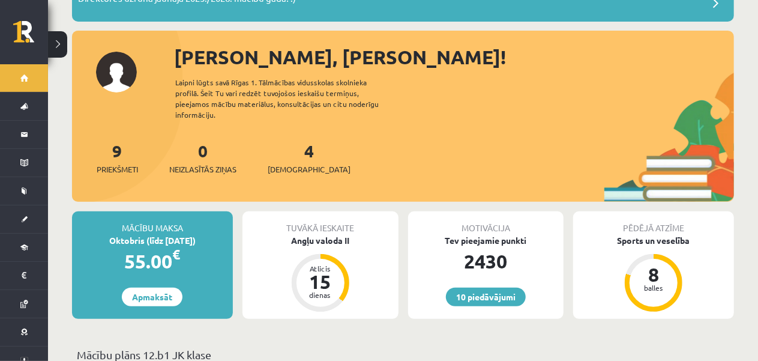
scroll to position [120, 0]
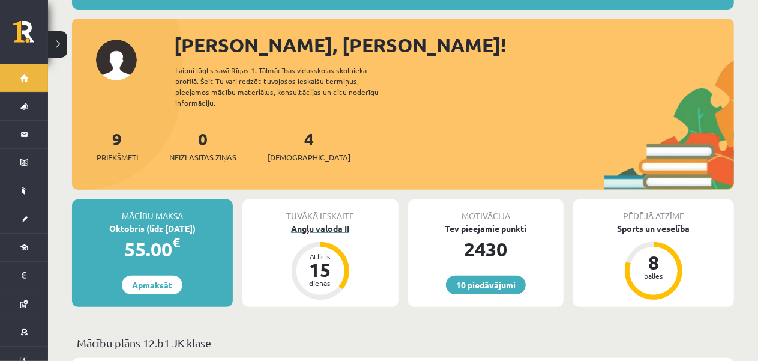
click at [336, 222] on div "Angļu valoda II" at bounding box center [320, 228] width 156 height 13
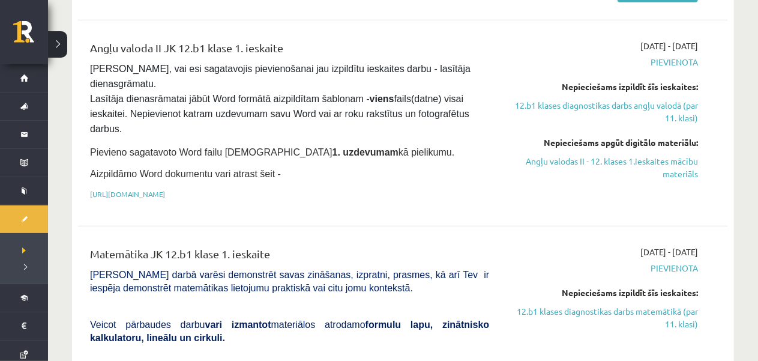
scroll to position [240, 0]
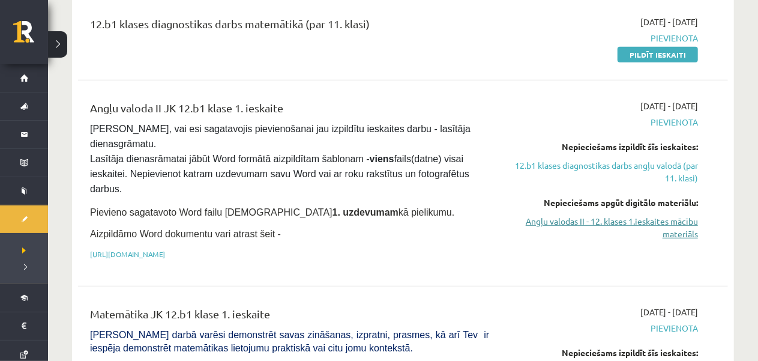
click at [575, 225] on link "Angļu valodas II - 12. klases 1.ieskaites mācību materiāls" at bounding box center [602, 227] width 191 height 25
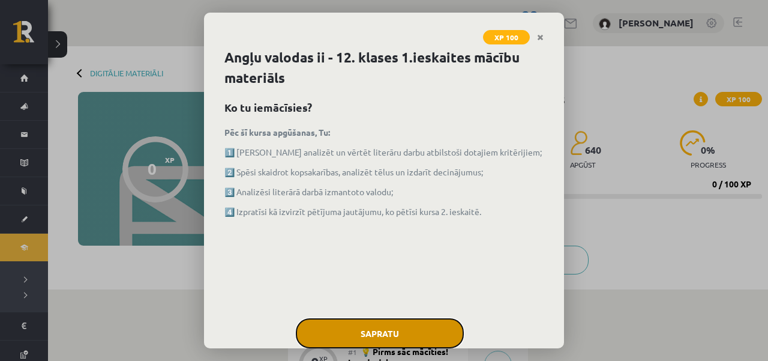
click at [380, 326] on button "Sapratu" at bounding box center [380, 333] width 168 height 30
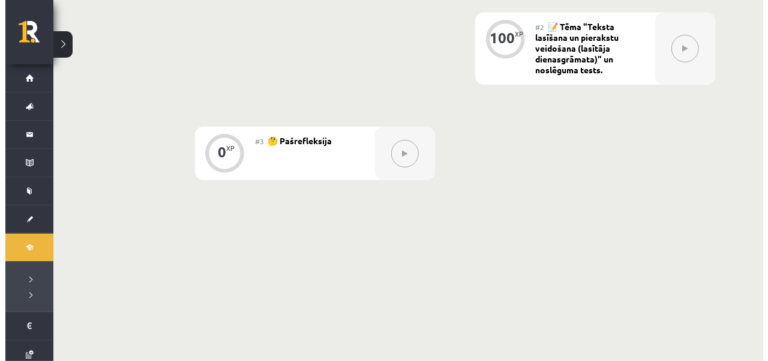
scroll to position [300, 0]
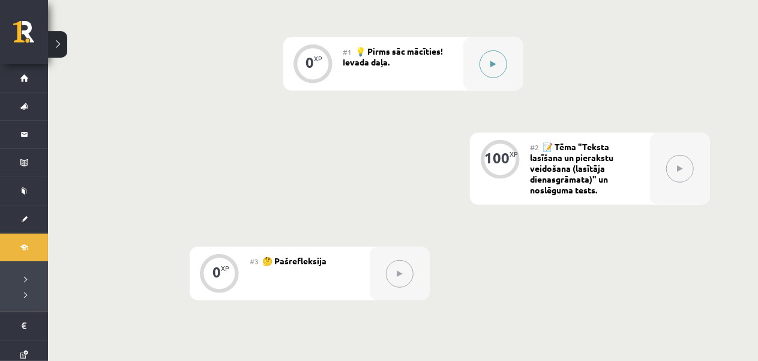
click at [500, 55] on button at bounding box center [493, 64] width 28 height 28
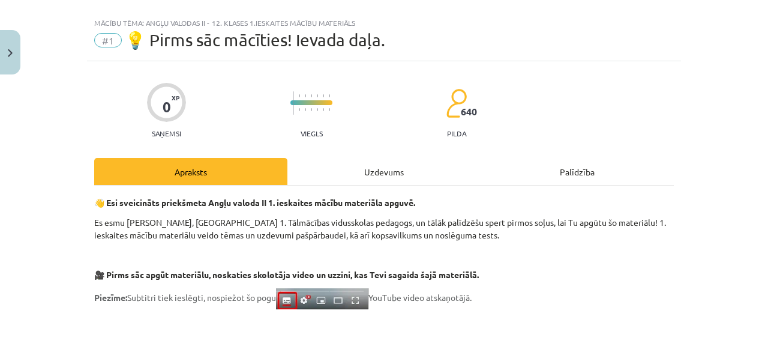
scroll to position [0, 0]
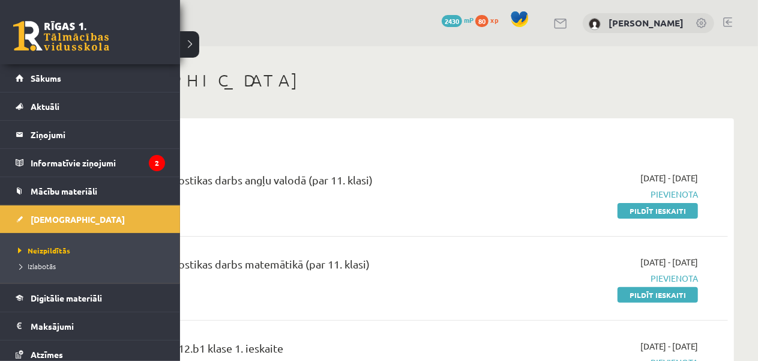
click at [27, 33] on link at bounding box center [61, 36] width 96 height 30
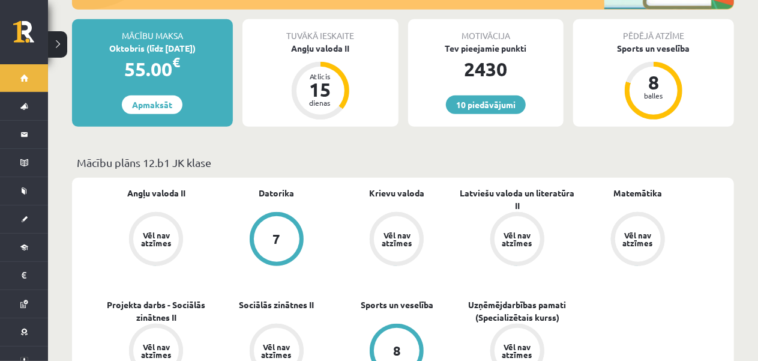
scroll to position [180, 0]
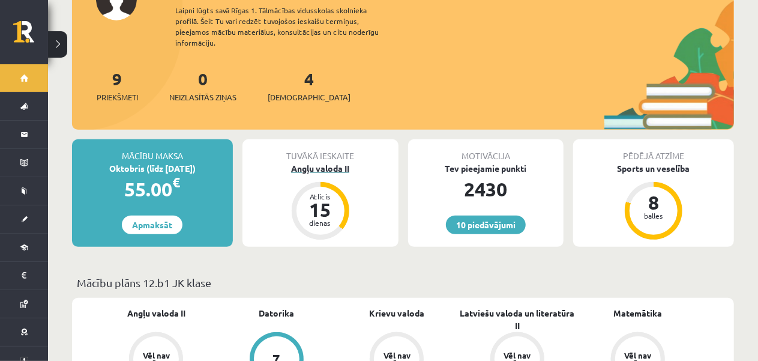
click at [333, 162] on div "Angļu valoda II" at bounding box center [320, 168] width 156 height 13
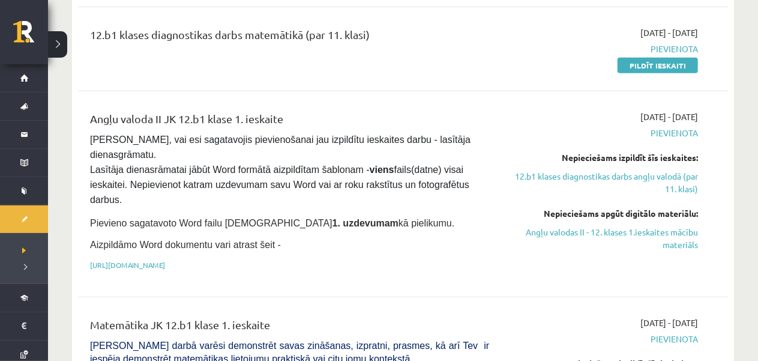
scroll to position [240, 0]
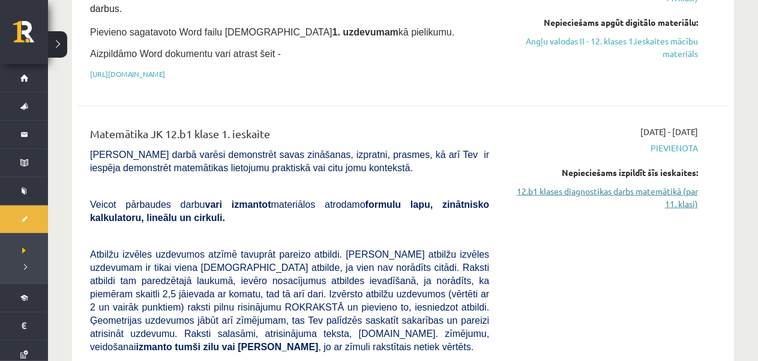
click at [568, 185] on link "12.b1 klases diagnostikas darbs matemātikā (par 11. klasi)" at bounding box center [602, 197] width 191 height 25
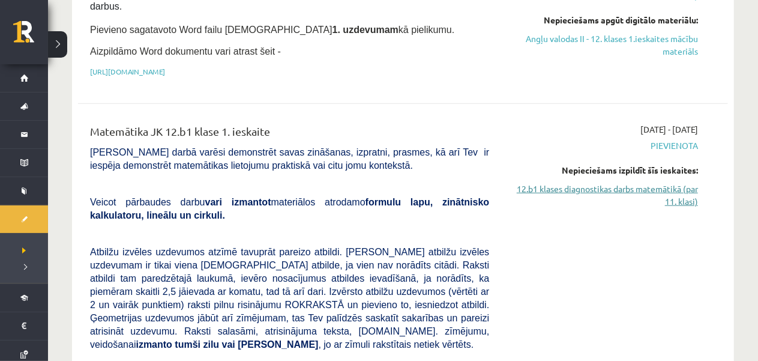
click at [564, 185] on link "12.b1 klases diagnostikas darbs matemātikā (par 11. klasi)" at bounding box center [602, 194] width 191 height 25
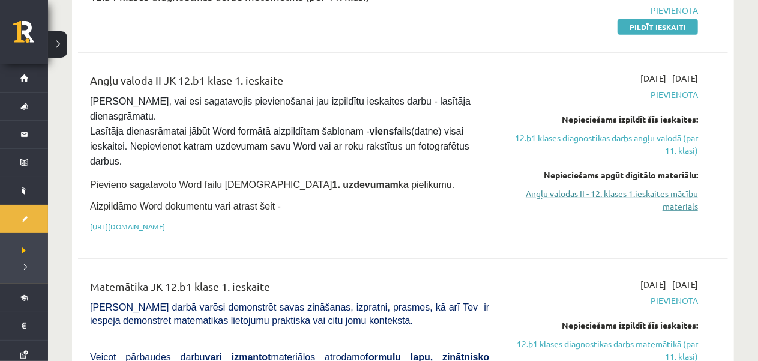
scroll to position [362, 0]
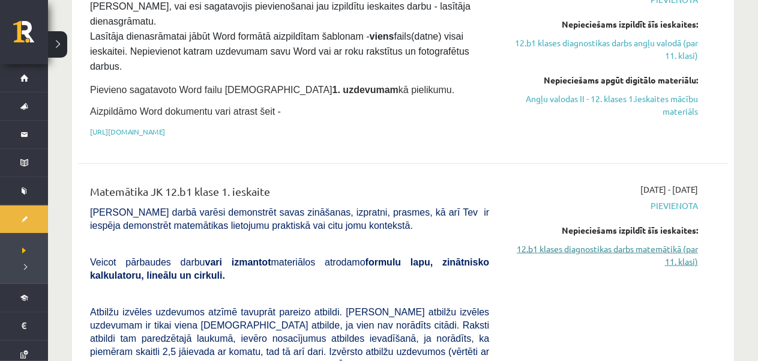
click at [610, 245] on link "12.b1 klases diagnostikas darbs matemātikā (par 11. klasi)" at bounding box center [602, 254] width 191 height 25
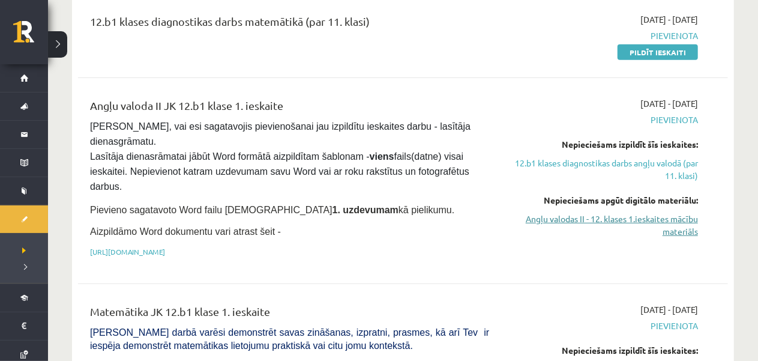
click at [605, 225] on link "Angļu valodas II - 12. klases 1.ieskaites mācību materiāls" at bounding box center [602, 224] width 191 height 25
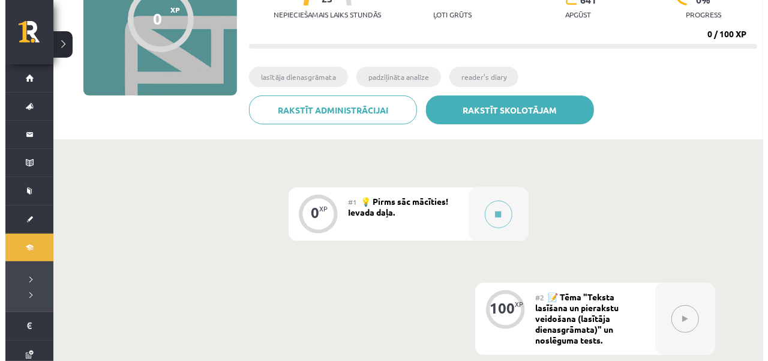
scroll to position [180, 0]
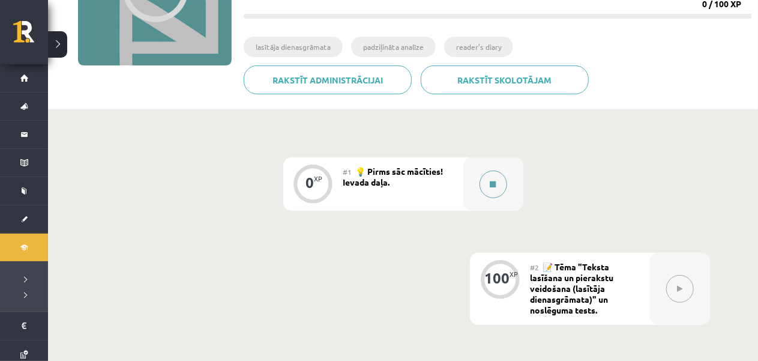
click at [473, 177] on div at bounding box center [493, 183] width 60 height 53
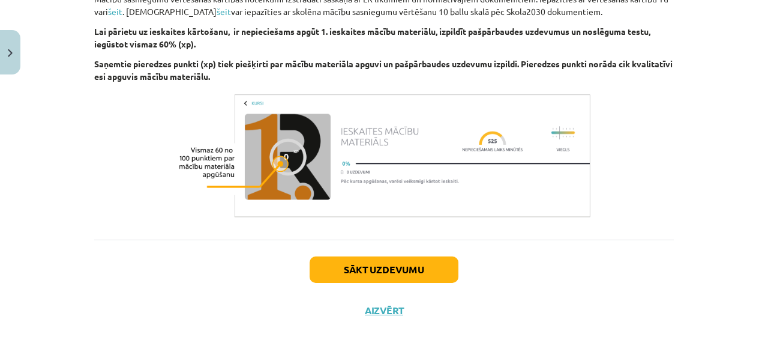
scroll to position [900, 0]
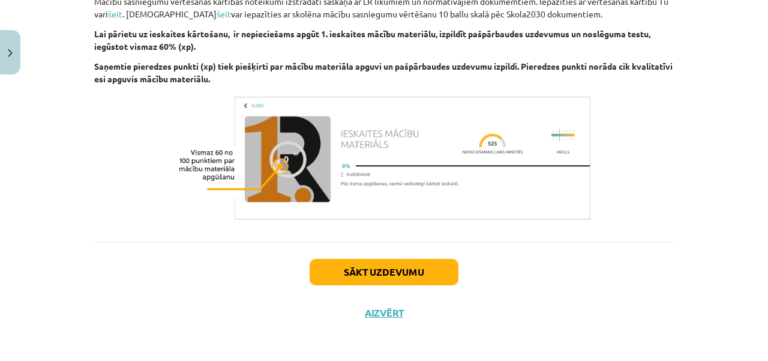
click at [293, 158] on img at bounding box center [384, 157] width 420 height 131
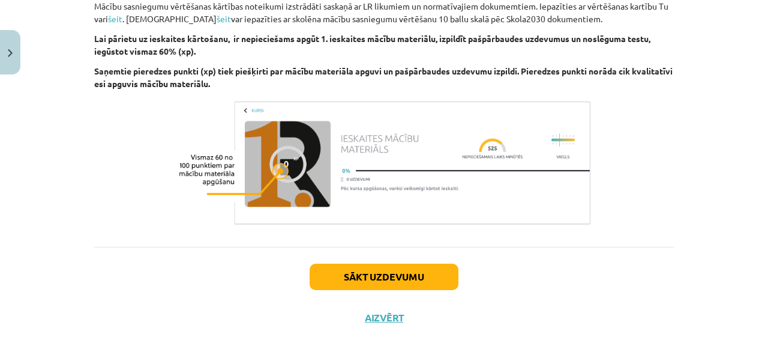
scroll to position [902, 0]
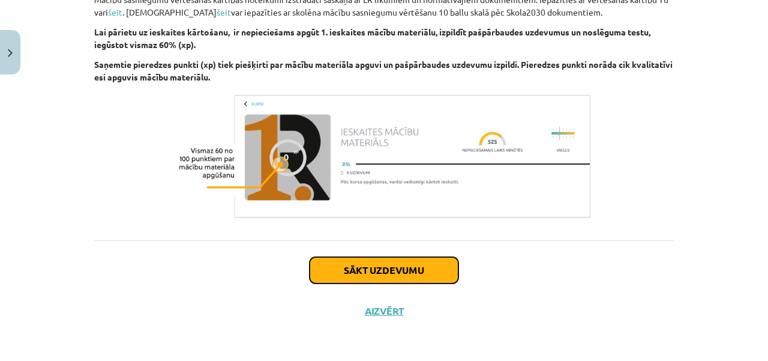
click at [331, 267] on button "Sākt uzdevumu" at bounding box center [384, 270] width 149 height 26
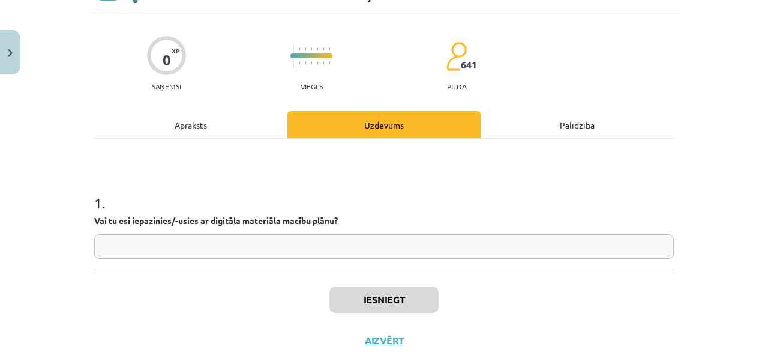
scroll to position [30, 0]
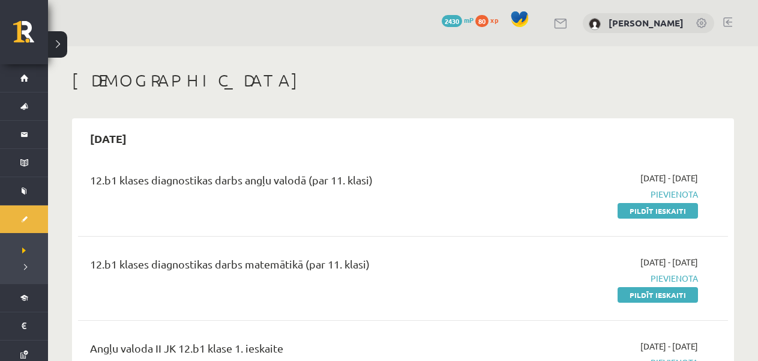
scroll to position [242, 0]
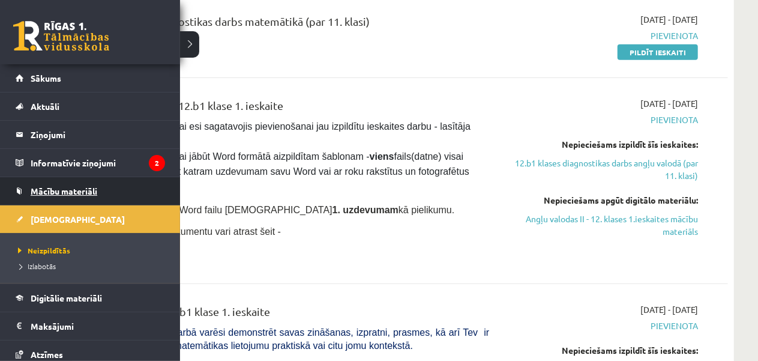
click at [88, 191] on span "Mācību materiāli" at bounding box center [64, 190] width 67 height 11
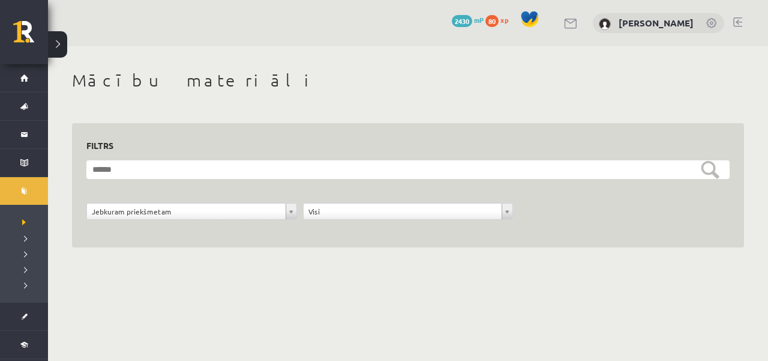
click at [167, 179] on form "**********" at bounding box center [407, 196] width 643 height 73
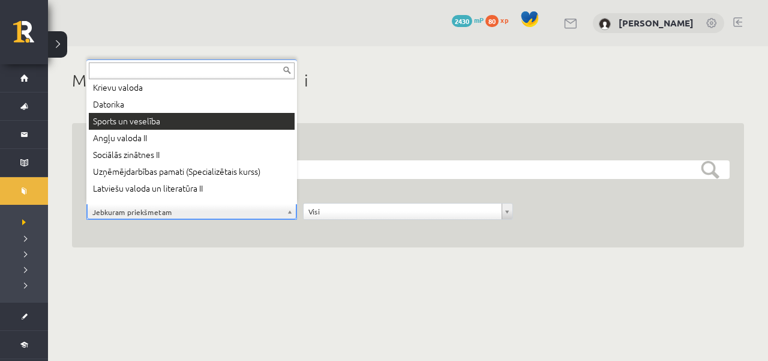
scroll to position [48, 0]
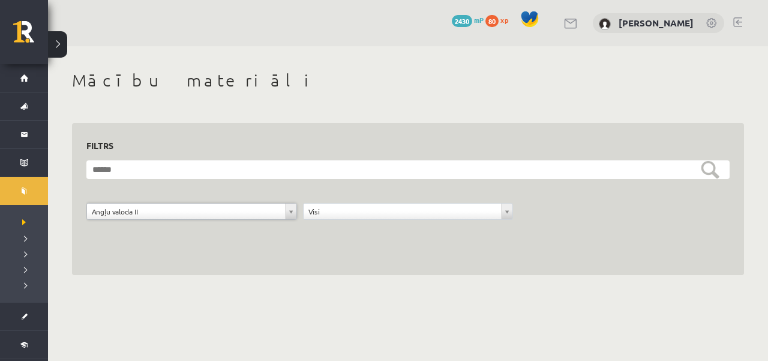
click at [332, 203] on form "**********" at bounding box center [407, 196] width 643 height 73
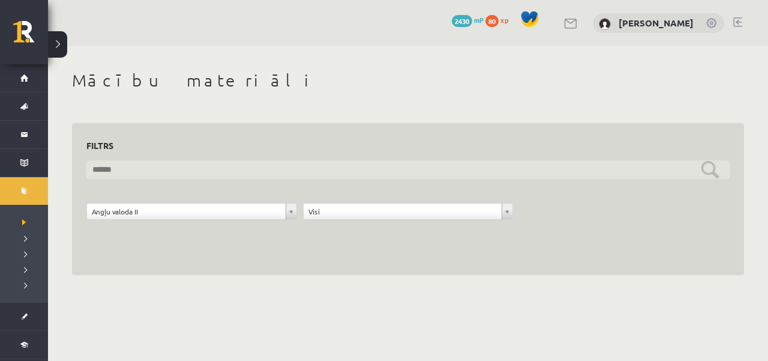
click at [289, 165] on input "text" at bounding box center [407, 169] width 643 height 19
click at [713, 172] on input "text" at bounding box center [407, 169] width 643 height 19
click at [707, 169] on input "text" at bounding box center [407, 169] width 643 height 19
type input "**********"
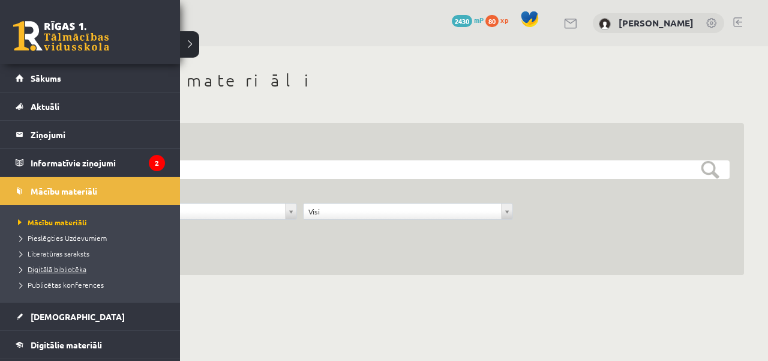
click at [82, 272] on link "Digitālā bibliotēka" at bounding box center [91, 268] width 153 height 11
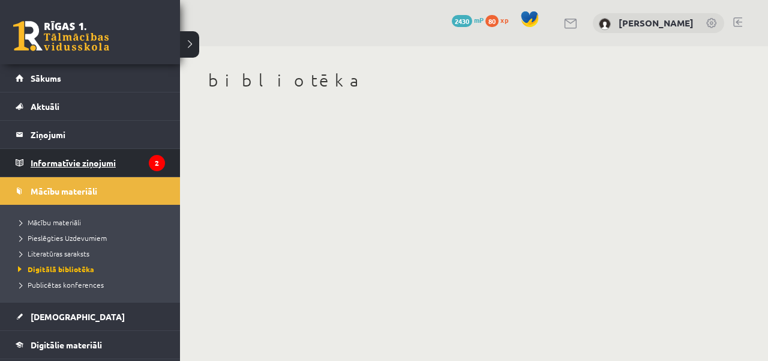
click at [66, 159] on legend "Informatīvie ziņojumi 2" at bounding box center [98, 163] width 134 height 28
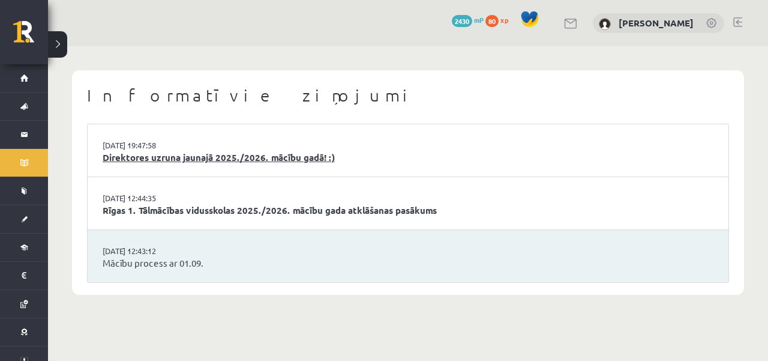
click at [287, 157] on link "Direktores uzruna jaunajā 2025./2026. mācību gadā! :)" at bounding box center [408, 158] width 611 height 14
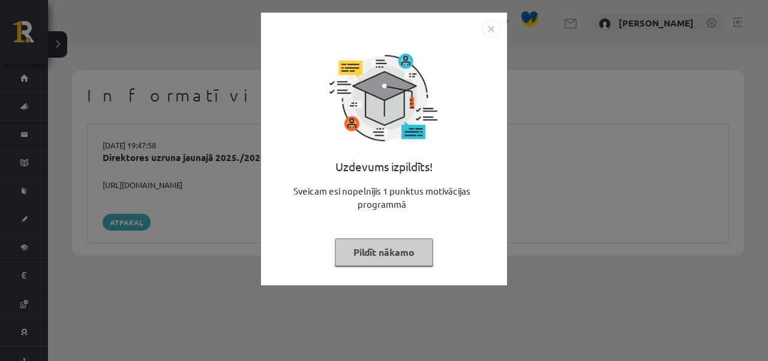
click at [355, 248] on button "Pildīt nākamo" at bounding box center [384, 252] width 98 height 28
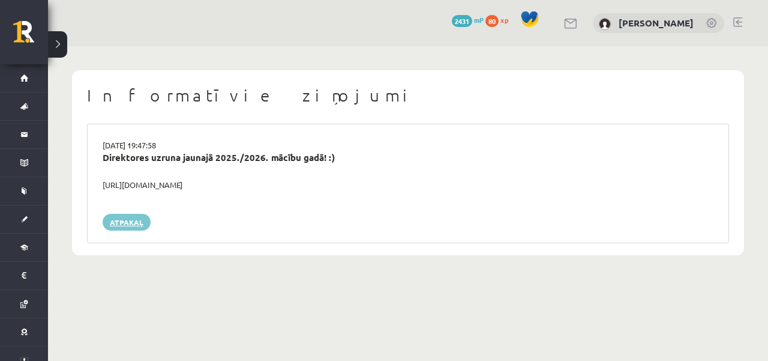
click at [136, 227] on link "Atpakaļ" at bounding box center [127, 222] width 48 height 17
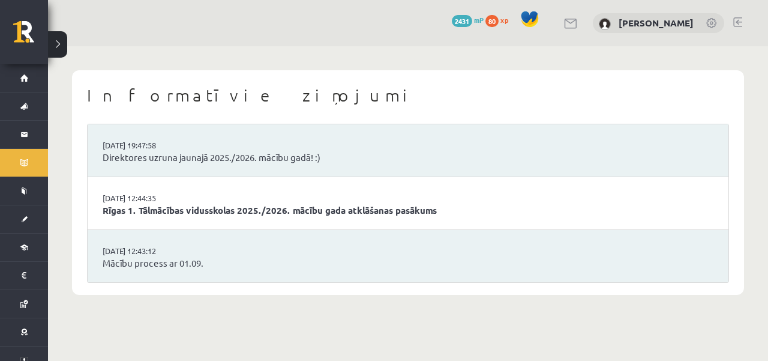
click at [263, 201] on li "[DATE] 12:44:35 Rīgas 1. Tālmācības vidusskolas 2025./2026. mācību gada atklāša…" at bounding box center [408, 203] width 641 height 53
click at [251, 215] on link "Rīgas 1. Tālmācības vidusskolas 2025./2026. mācību gada atklāšanas pasākums" at bounding box center [408, 210] width 611 height 14
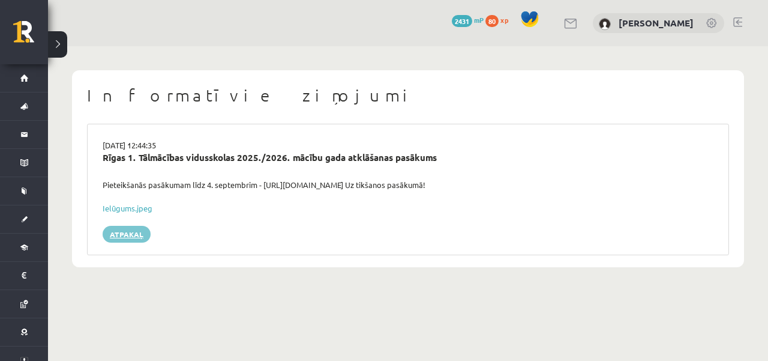
click at [122, 234] on link "Atpakaļ" at bounding box center [127, 234] width 48 height 17
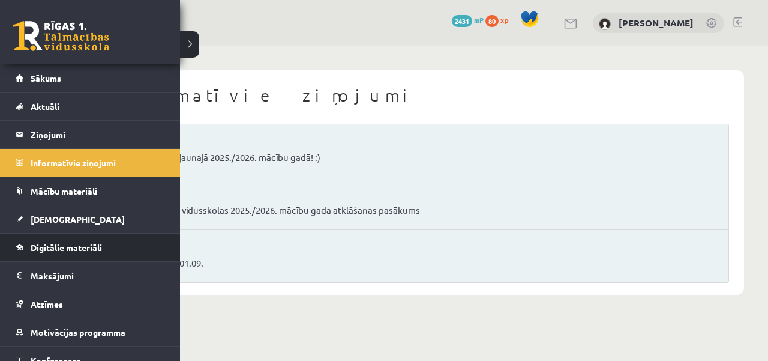
click at [89, 248] on span "Digitālie materiāli" at bounding box center [66, 247] width 71 height 11
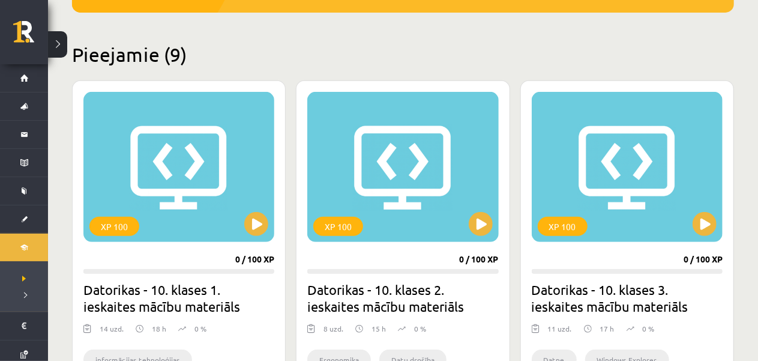
scroll to position [60, 0]
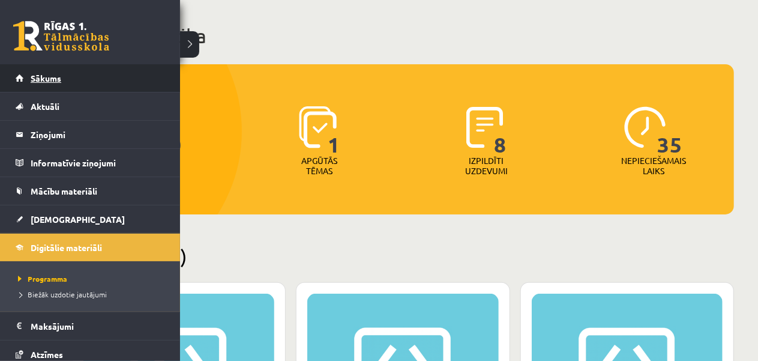
click at [35, 86] on link "Sākums" at bounding box center [90, 78] width 149 height 28
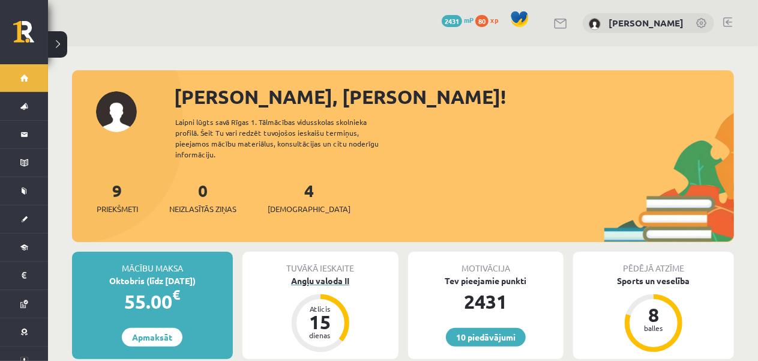
click at [335, 274] on div "Angļu valoda II" at bounding box center [320, 280] width 156 height 13
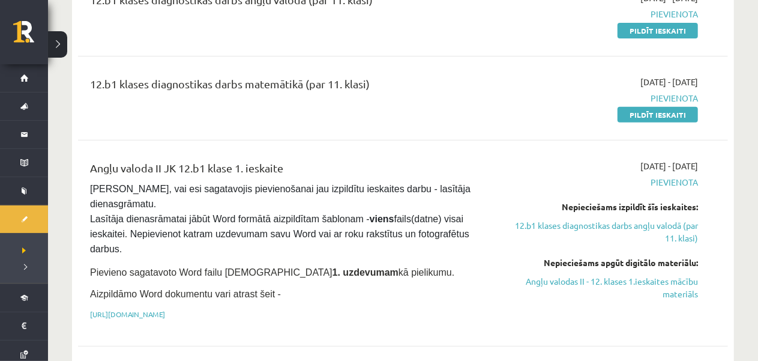
scroll to position [180, 0]
drag, startPoint x: 594, startPoint y: 280, endPoint x: 449, endPoint y: 53, distance: 269.3
click at [594, 281] on link "Angļu valodas II - 12. klases 1.ieskaites mācību materiāls" at bounding box center [602, 287] width 191 height 25
click at [568, 289] on link "Angļu valodas II - 12. klases 1.ieskaites mācību materiāls" at bounding box center [602, 287] width 191 height 25
click at [165, 309] on link "https://drive.google.com/drive/folders/1IHE_ip15KOAbO2Se1NDGwZ2e__vlzPUf?usp=sh…" at bounding box center [127, 314] width 75 height 10
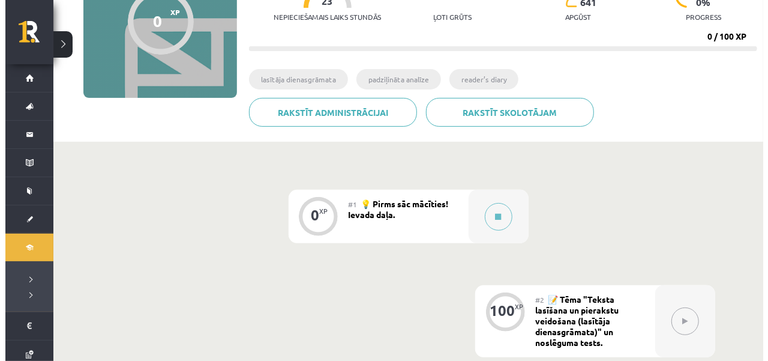
scroll to position [180, 0]
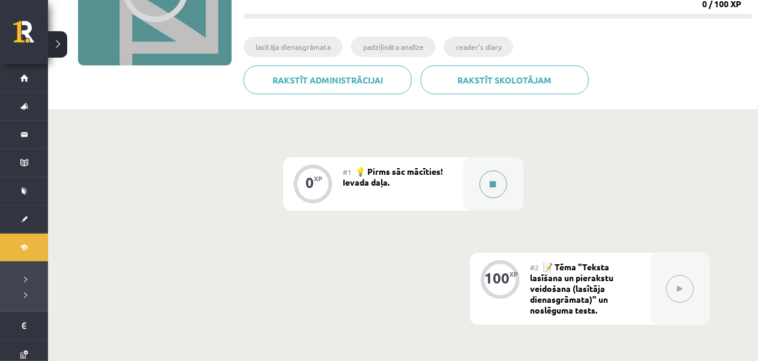
click at [492, 177] on button at bounding box center [493, 184] width 28 height 28
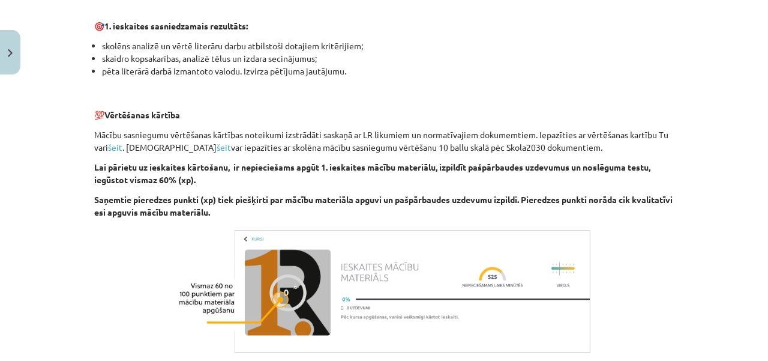
scroll to position [840, 0]
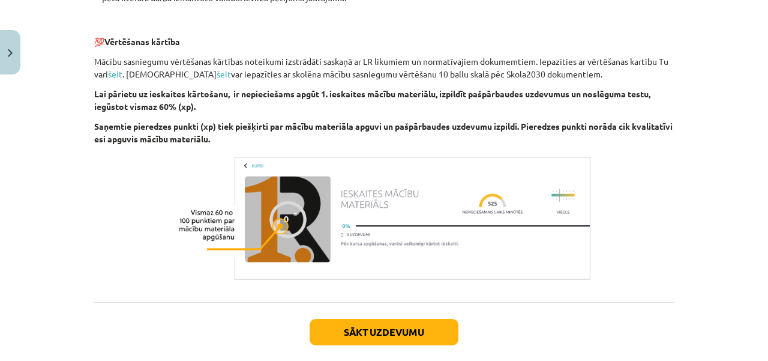
click at [306, 196] on img at bounding box center [384, 217] width 420 height 131
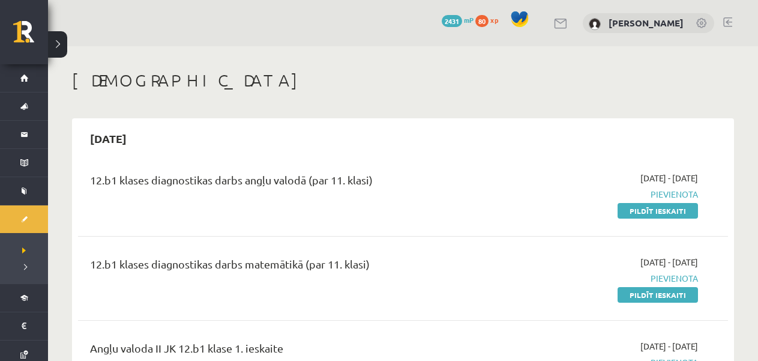
scroll to position [178, 0]
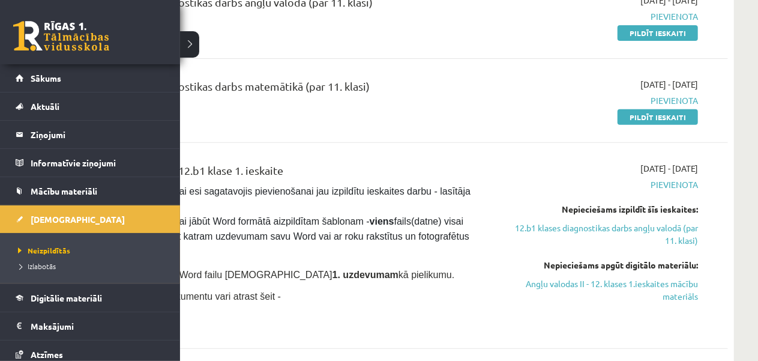
click at [25, 30] on link at bounding box center [61, 36] width 96 height 30
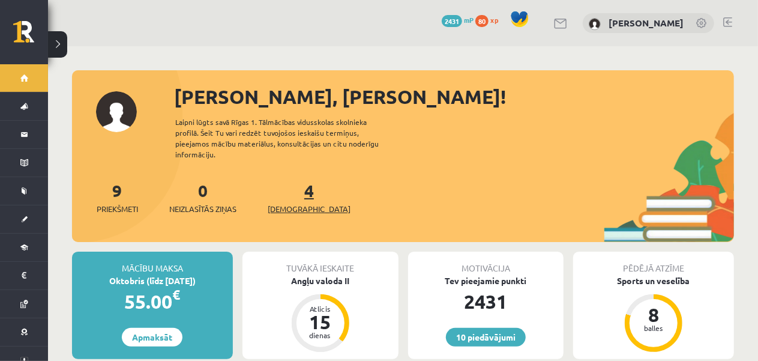
click at [289, 179] on link "4 Ieskaites" at bounding box center [309, 196] width 83 height 35
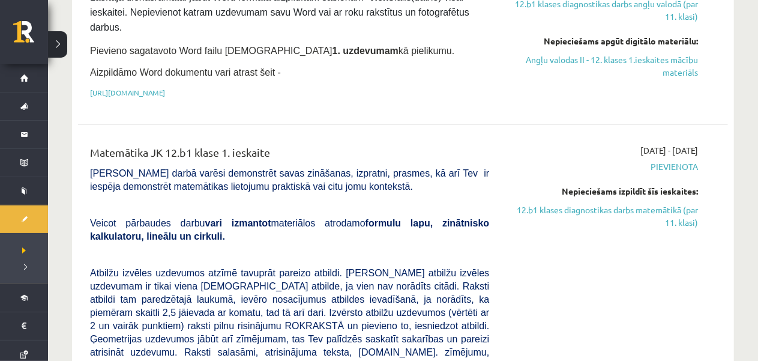
scroll to position [420, 0]
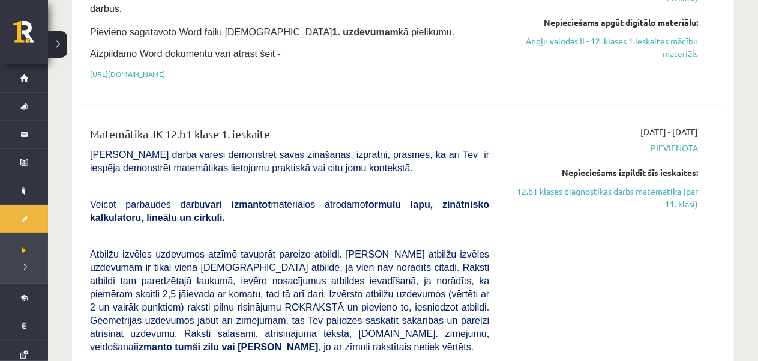
click at [604, 185] on link "12.b1 klases diagnostikas darbs matemātikā (par 11. klasi)" at bounding box center [602, 197] width 191 height 25
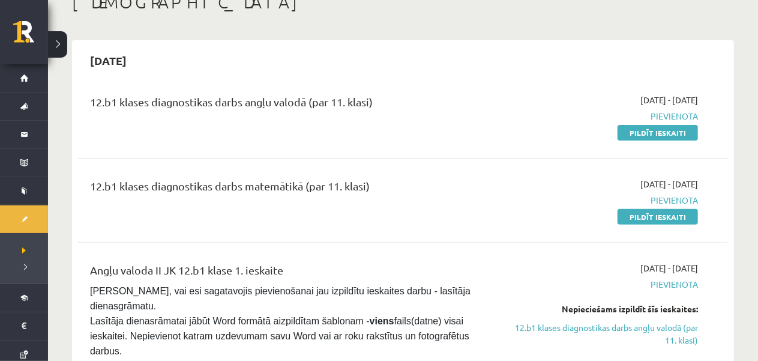
scroll to position [62, 0]
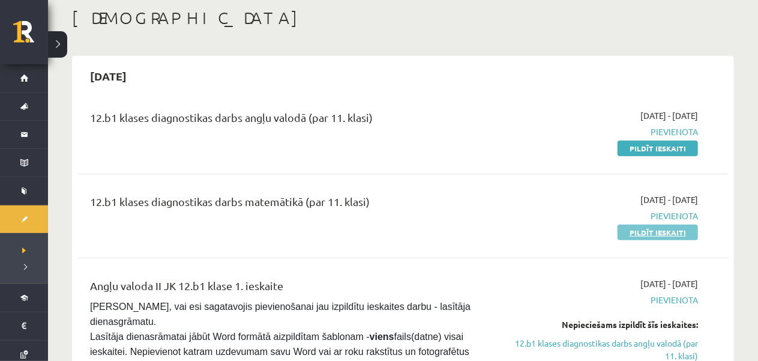
click at [648, 227] on link "Pildīt ieskaiti" at bounding box center [657, 232] width 80 height 16
click at [655, 143] on link "Pildīt ieskaiti" at bounding box center [657, 148] width 80 height 16
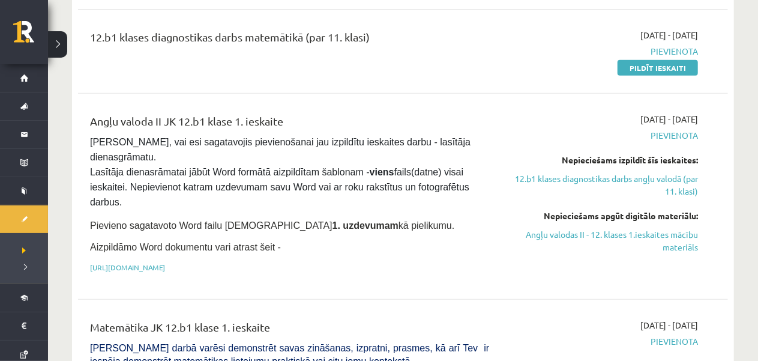
scroll to position [182, 0]
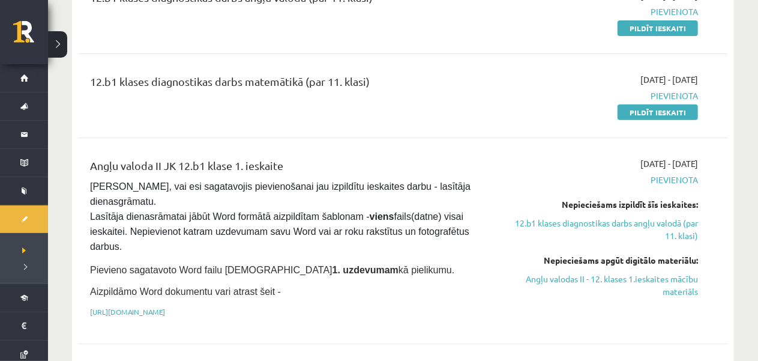
drag, startPoint x: 83, startPoint y: 165, endPoint x: 449, endPoint y: 280, distance: 383.7
click at [449, 280] on div "Angļu valoda II JK 12.b1 klase 1. ieskaite Pārliecinies, vai esi sagatavojis pi…" at bounding box center [289, 240] width 417 height 167
click at [462, 262] on p "Pievieno sagatavoto Word failu ieskaites 1. uzdevumam kā pielikumu." at bounding box center [289, 270] width 399 height 16
click at [461, 262] on p "Pievieno sagatavoto Word failu ieskaites 1. uzdevumam kā pielikumu." at bounding box center [289, 270] width 399 height 16
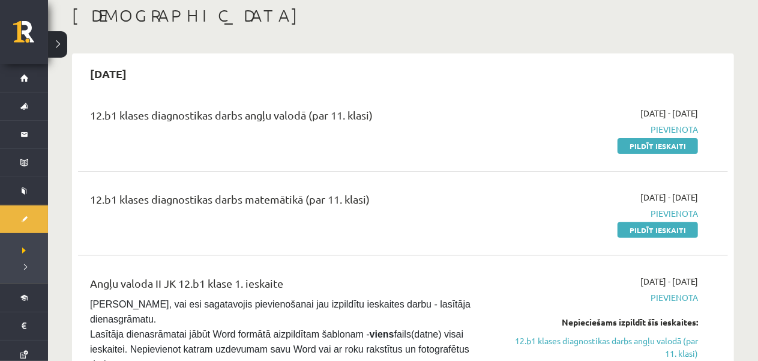
scroll to position [62, 0]
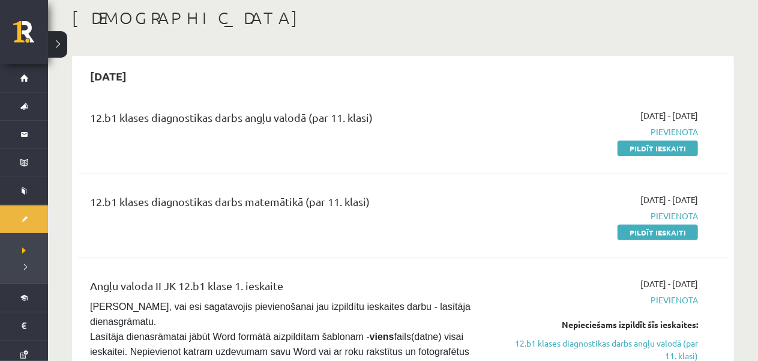
drag, startPoint x: 305, startPoint y: 197, endPoint x: 292, endPoint y: 211, distance: 18.7
click at [304, 203] on div "12.b1 klases diagnostikas darbs matemātikā (par 11. klasi)" at bounding box center [289, 204] width 399 height 22
drag, startPoint x: 89, startPoint y: 205, endPoint x: 484, endPoint y: 220, distance: 395.1
click at [484, 220] on div "12.b1 klases diagnostikas darbs matemātikā (par 11. klasi)" at bounding box center [289, 215] width 417 height 45
click at [489, 212] on div "12.b1 klases diagnostikas darbs matemātikā (par 11. klasi)" at bounding box center [289, 204] width 399 height 22
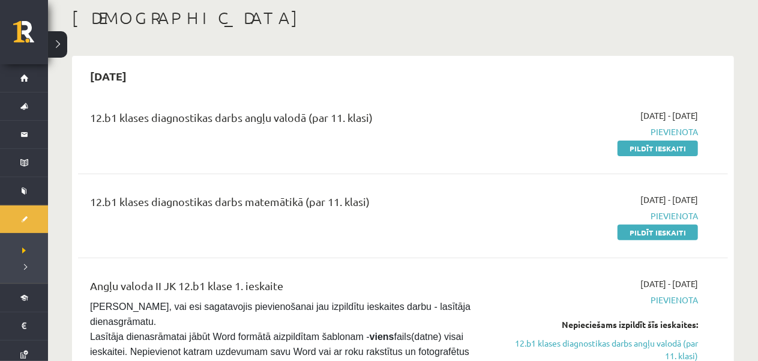
click at [473, 160] on div "12.b1 klases diagnostikas darbs angļu valodā (par 11. klasi) 2025-09-01 - 2025-…" at bounding box center [403, 131] width 650 height 69
drag, startPoint x: 91, startPoint y: 118, endPoint x: 399, endPoint y: 134, distance: 308.2
click at [399, 134] on div "12.b1 klases diagnostikas darbs angļu valodā (par 11. klasi)" at bounding box center [289, 131] width 417 height 45
click at [422, 232] on div "12.b1 klases diagnostikas darbs matemātikā (par 11. klasi)" at bounding box center [289, 215] width 417 height 45
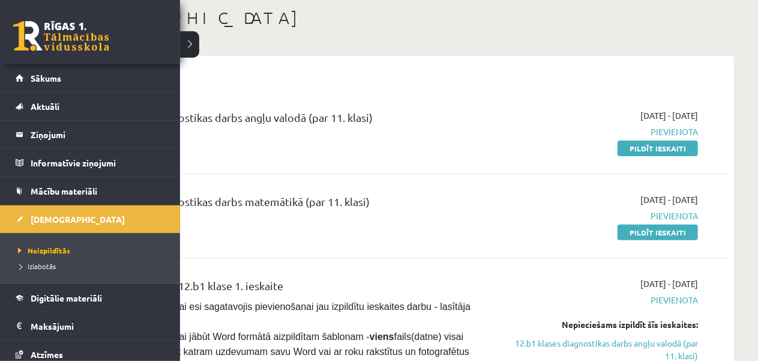
click at [30, 34] on link at bounding box center [61, 36] width 96 height 30
